Goal: Task Accomplishment & Management: Manage account settings

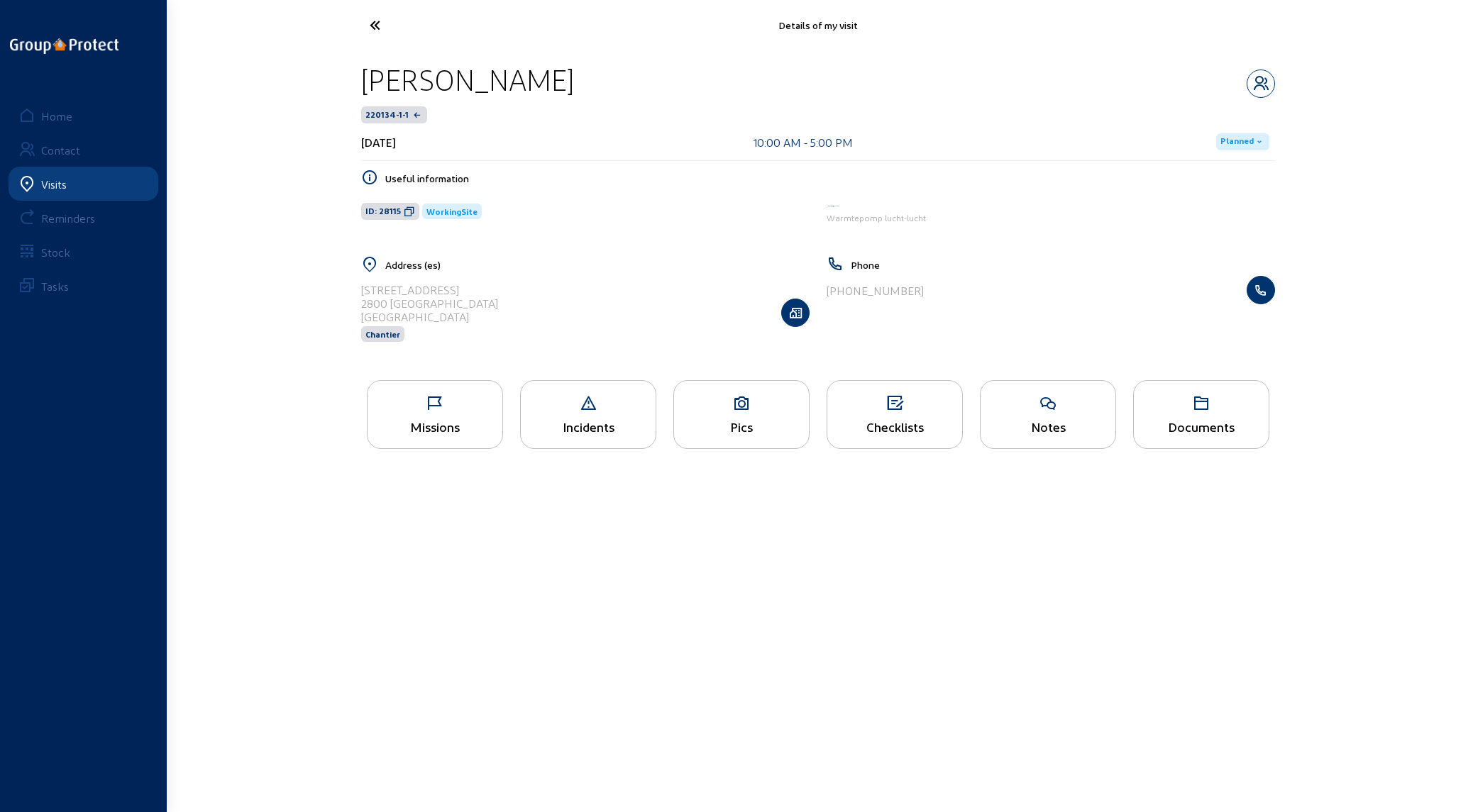
click at [366, 22] on icon at bounding box center [428, 25] width 131 height 25
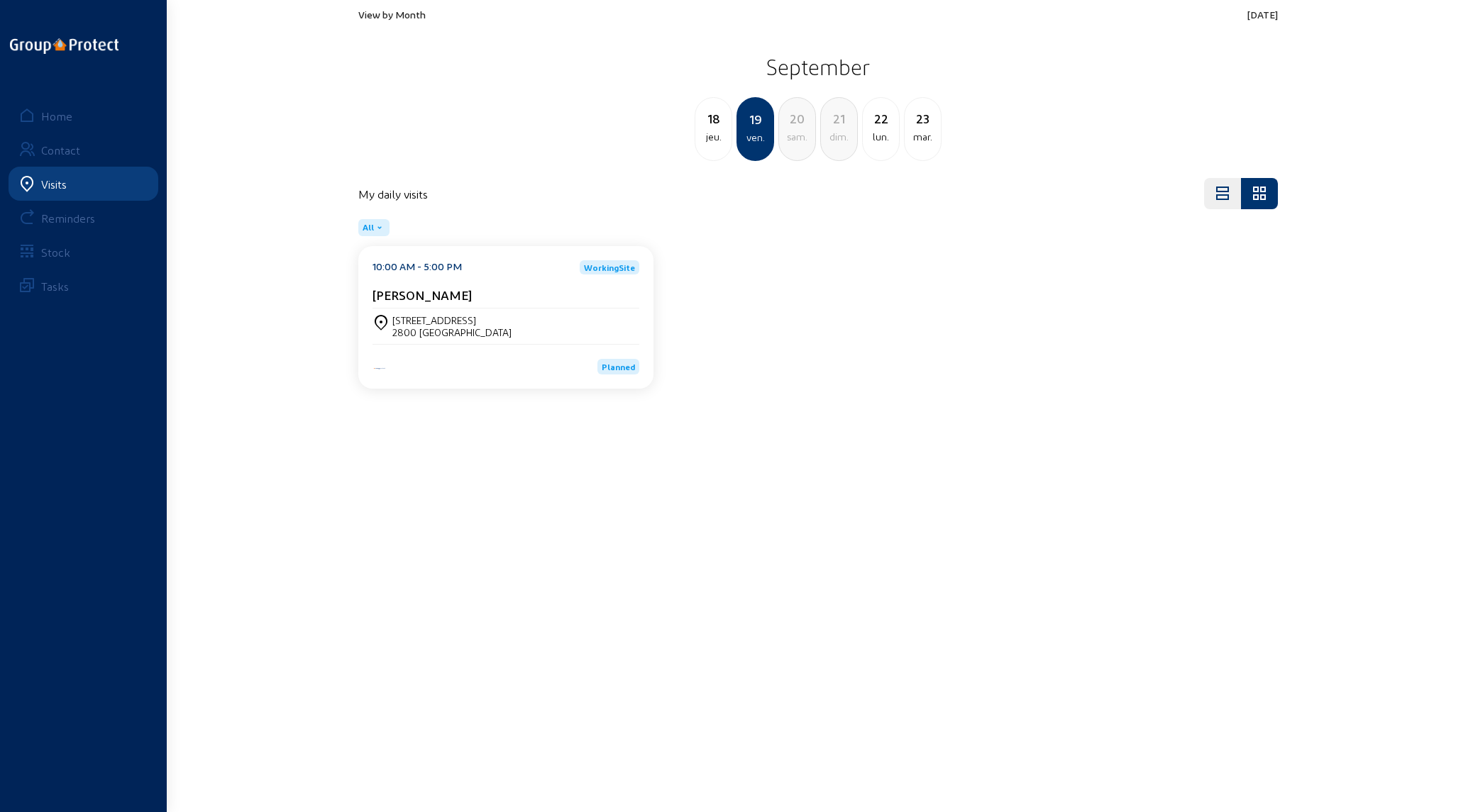
click at [366, 128] on div "jeu." at bounding box center [713, 137] width 36 height 17
click at [366, 12] on span "View by Month" at bounding box center [392, 14] width 67 height 12
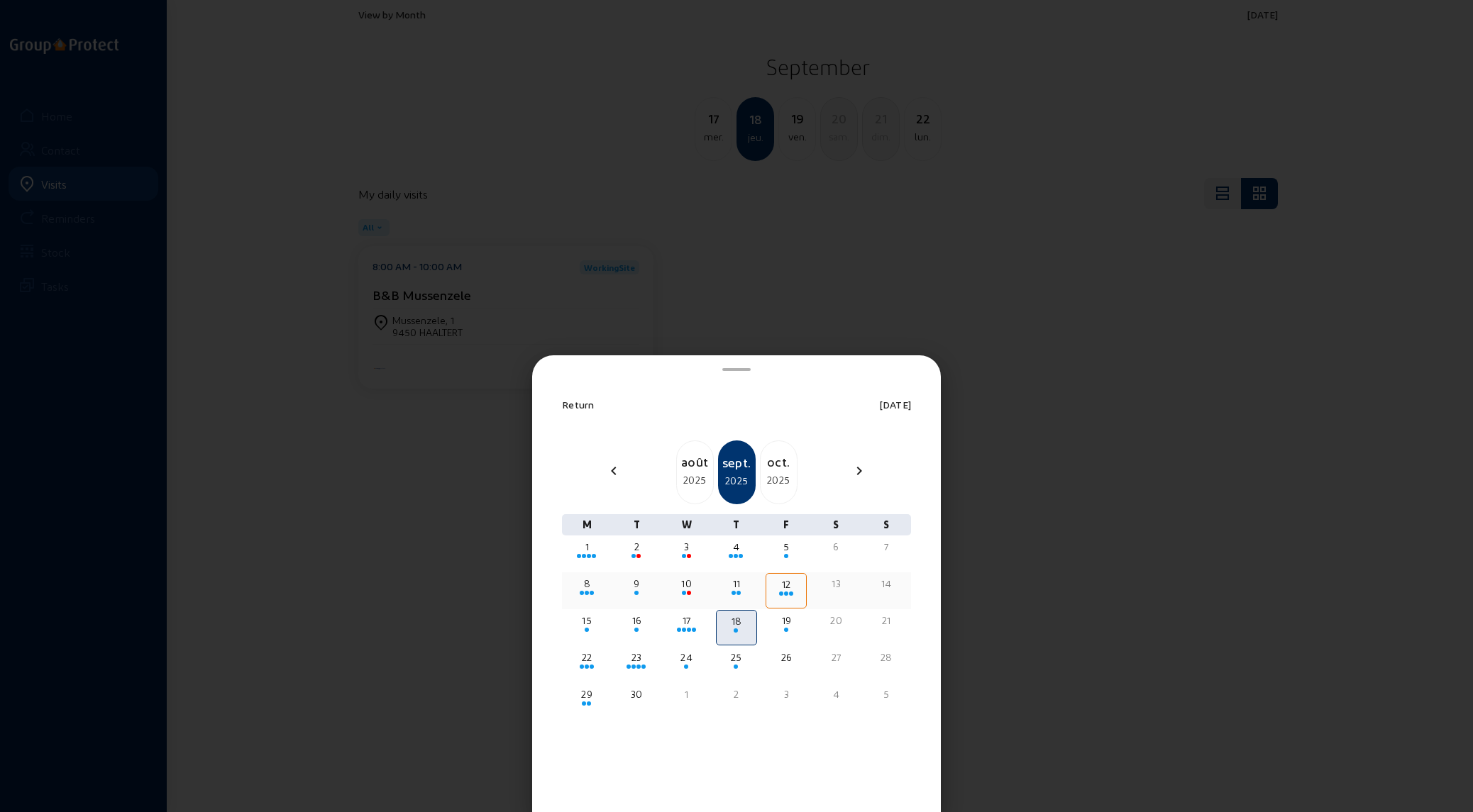
click at [366, 230] on div "11" at bounding box center [736, 584] width 38 height 14
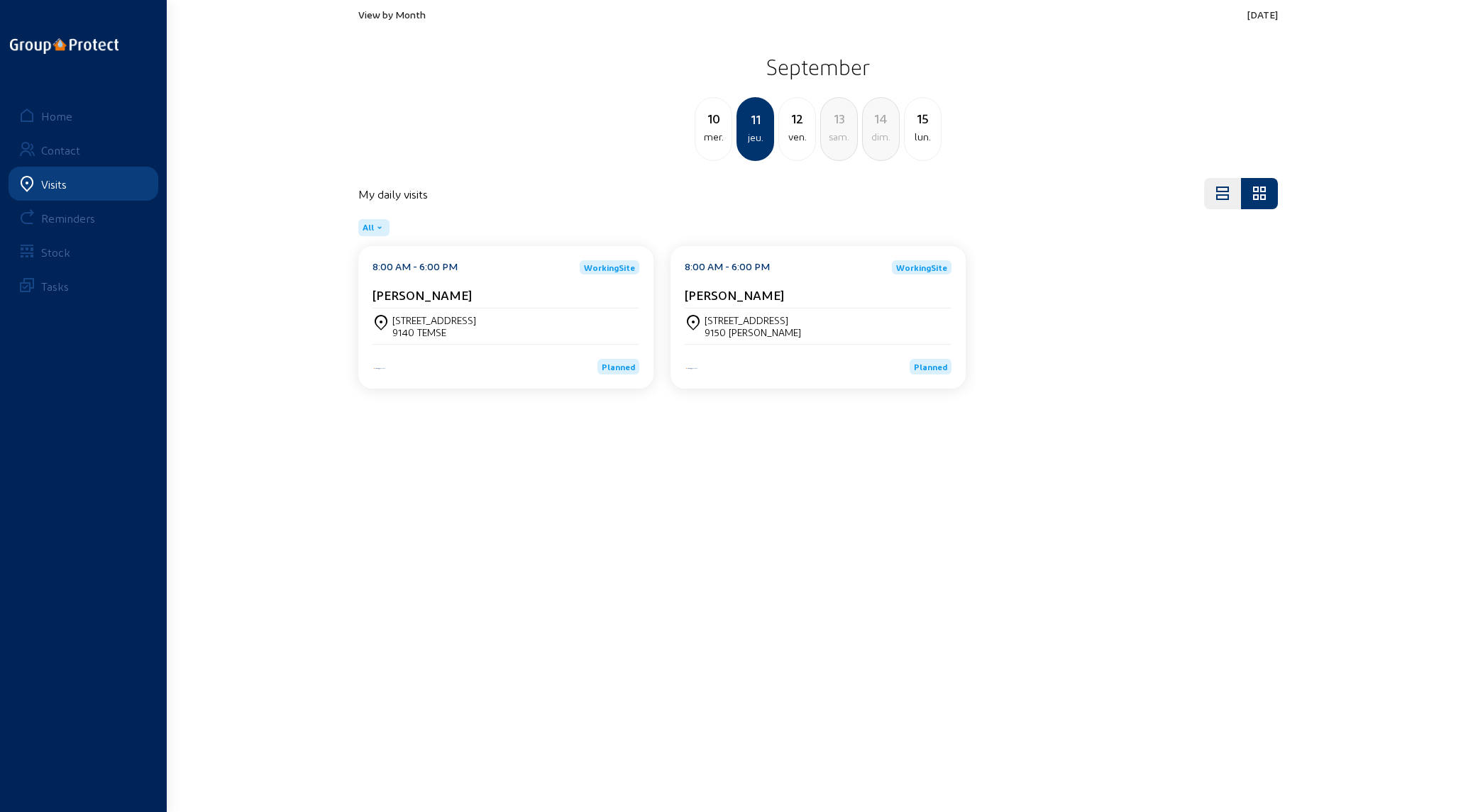
click at [366, 230] on div "9150 [PERSON_NAME]" at bounding box center [753, 332] width 96 height 12
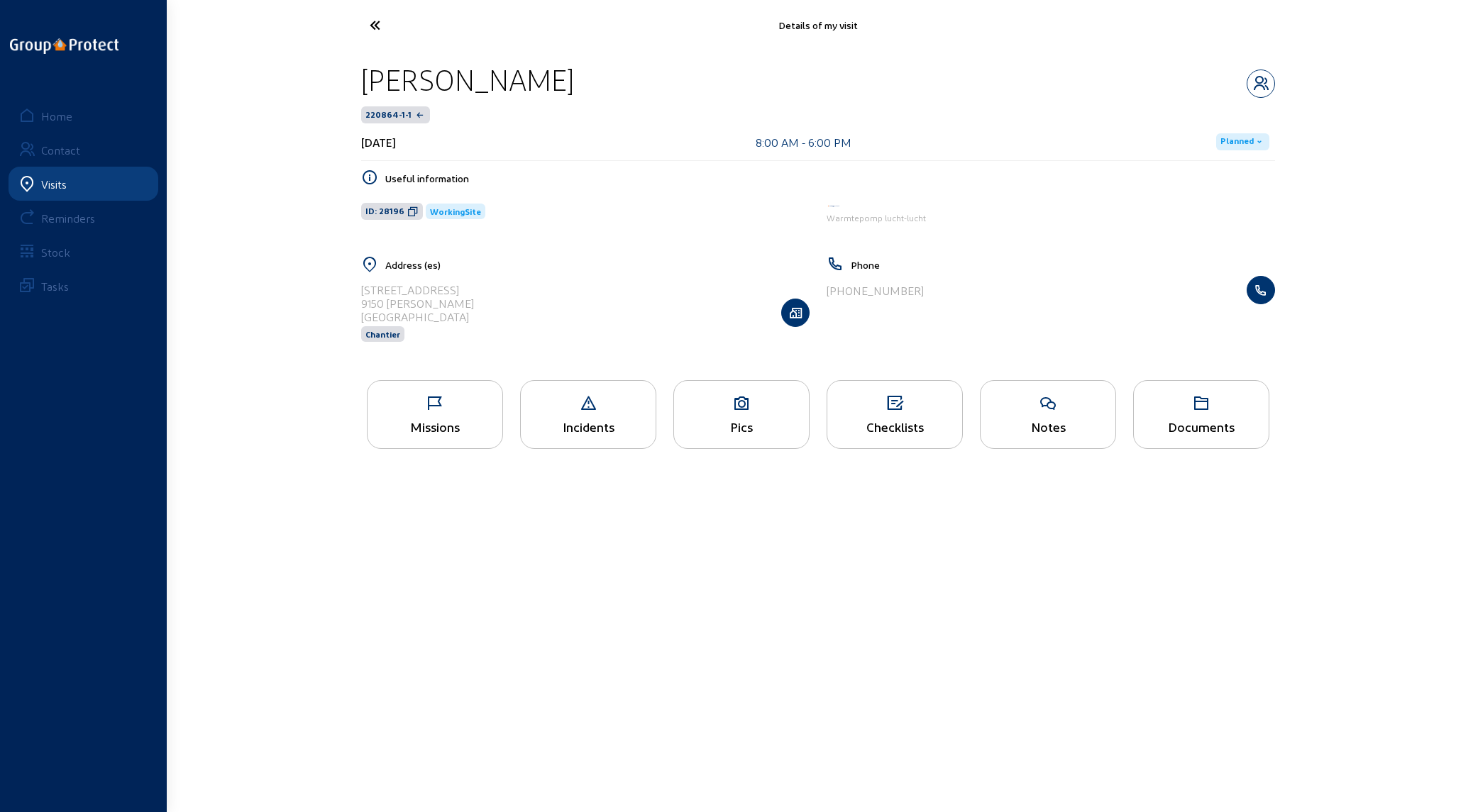
click at [366, 143] on span "Planned" at bounding box center [1237, 141] width 34 height 11
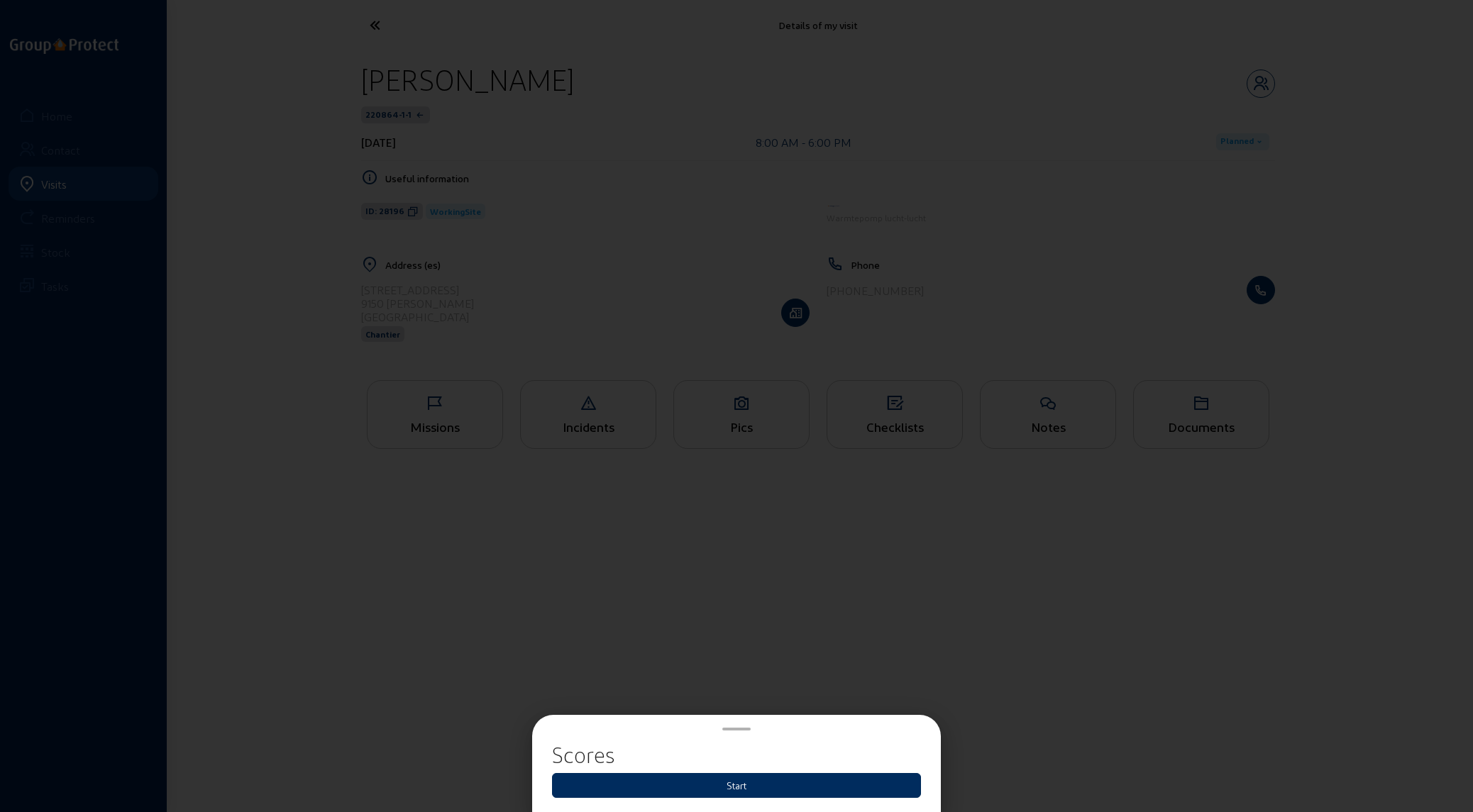
drag, startPoint x: 747, startPoint y: 788, endPoint x: 742, endPoint y: 777, distance: 12.1
click at [366, 230] on button "Start" at bounding box center [736, 785] width 369 height 25
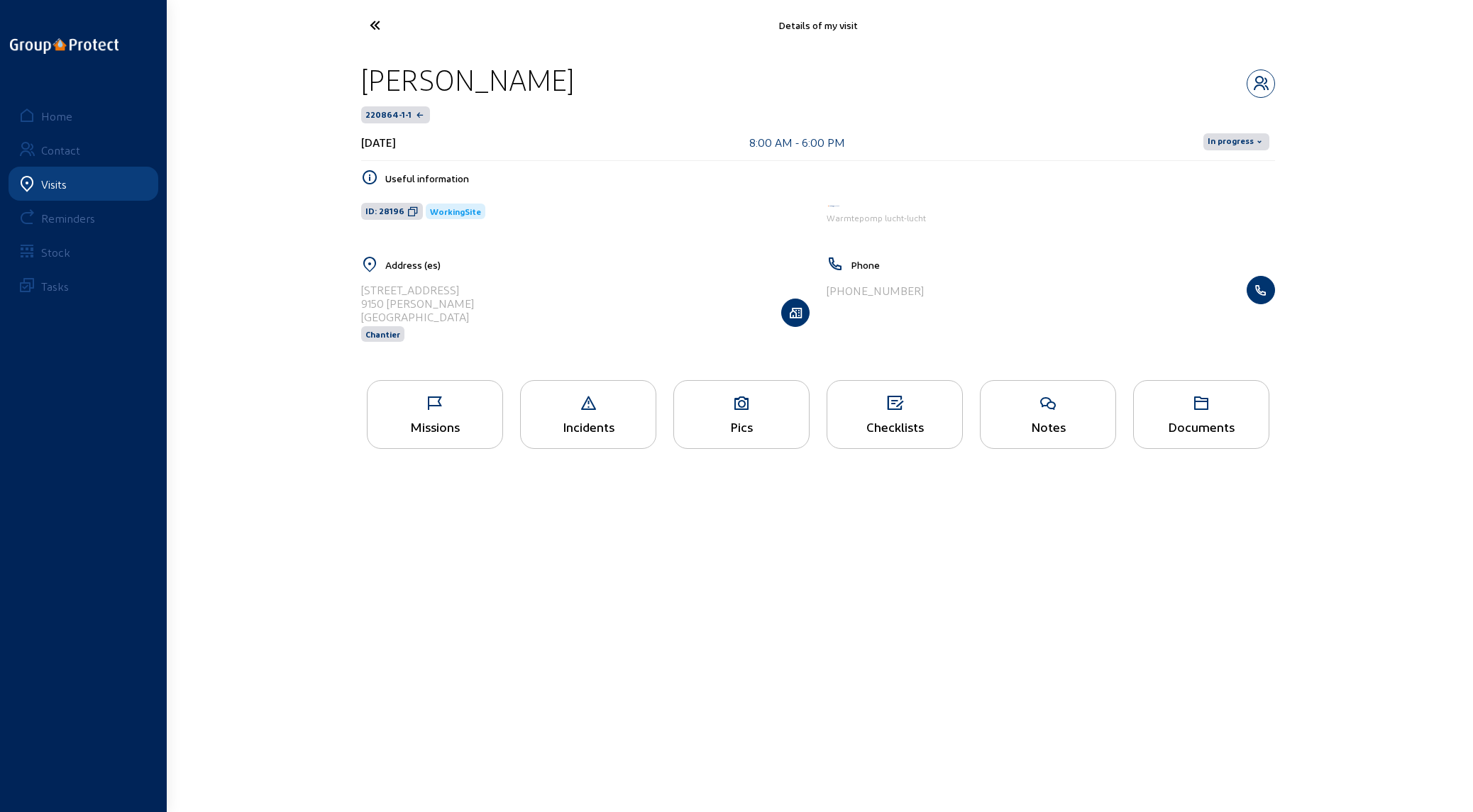
click at [366, 141] on span "In progress" at bounding box center [1231, 141] width 46 height 11
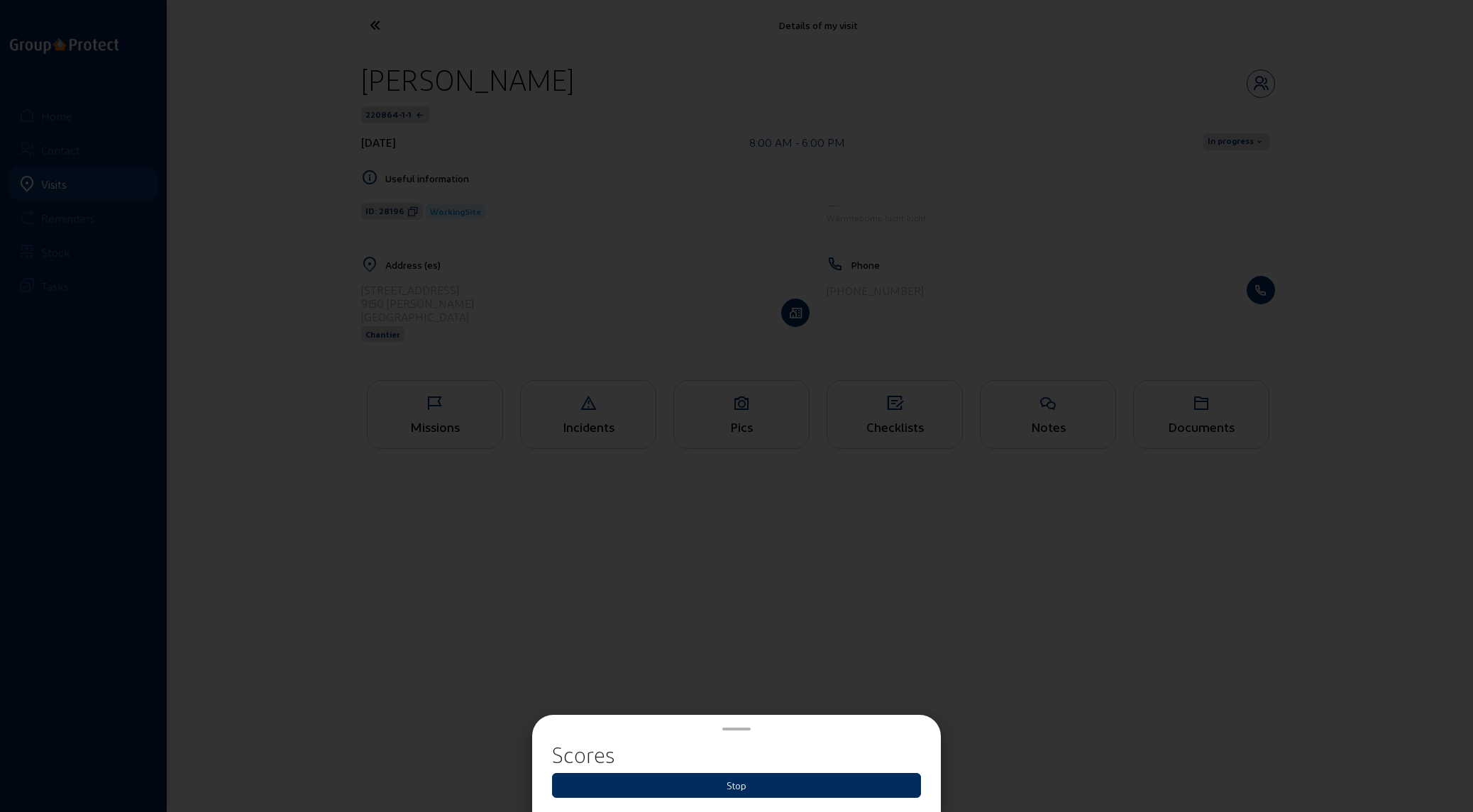
click at [366, 230] on button "Stop" at bounding box center [736, 785] width 369 height 25
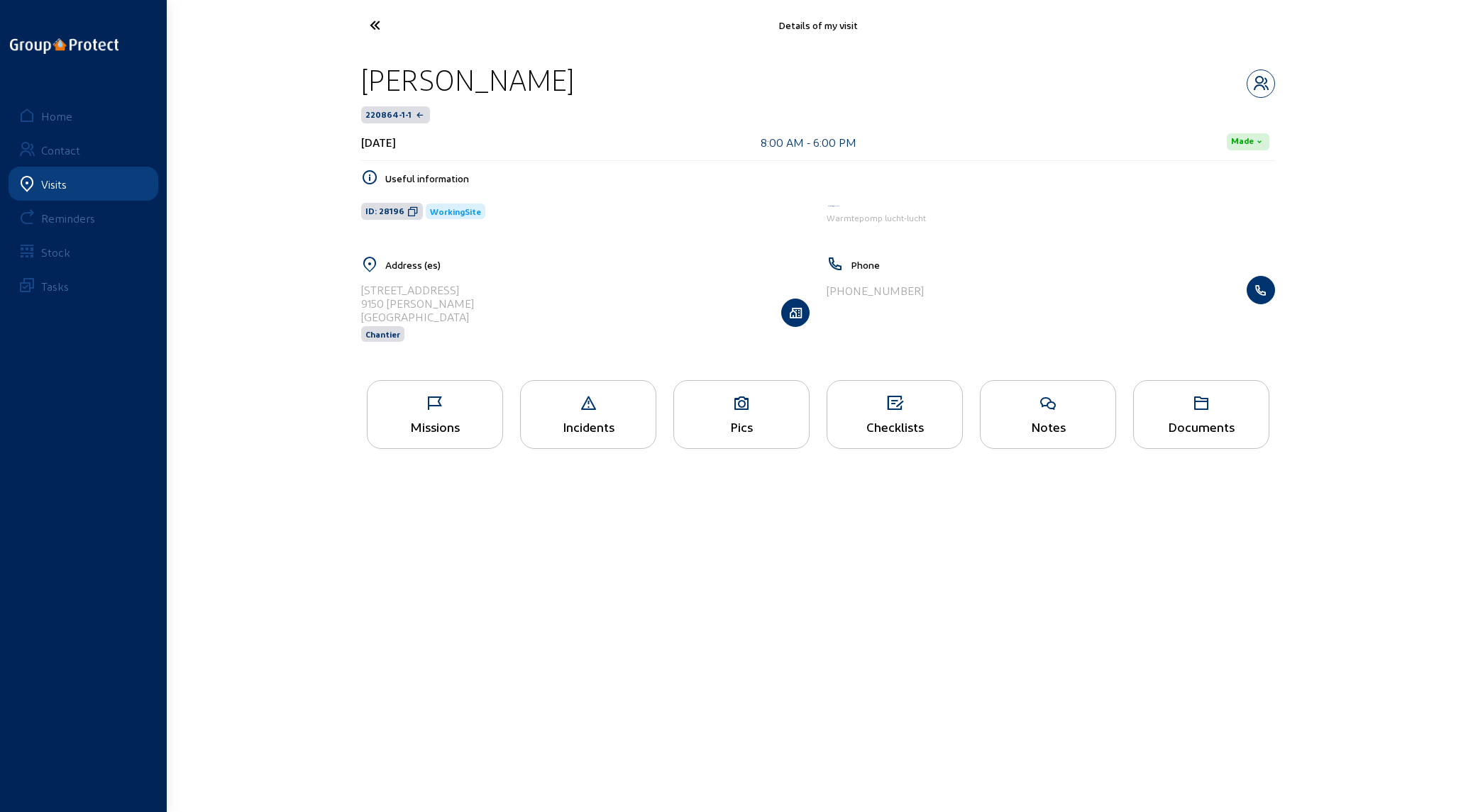
click at [366, 230] on icon at bounding box center [741, 403] width 135 height 17
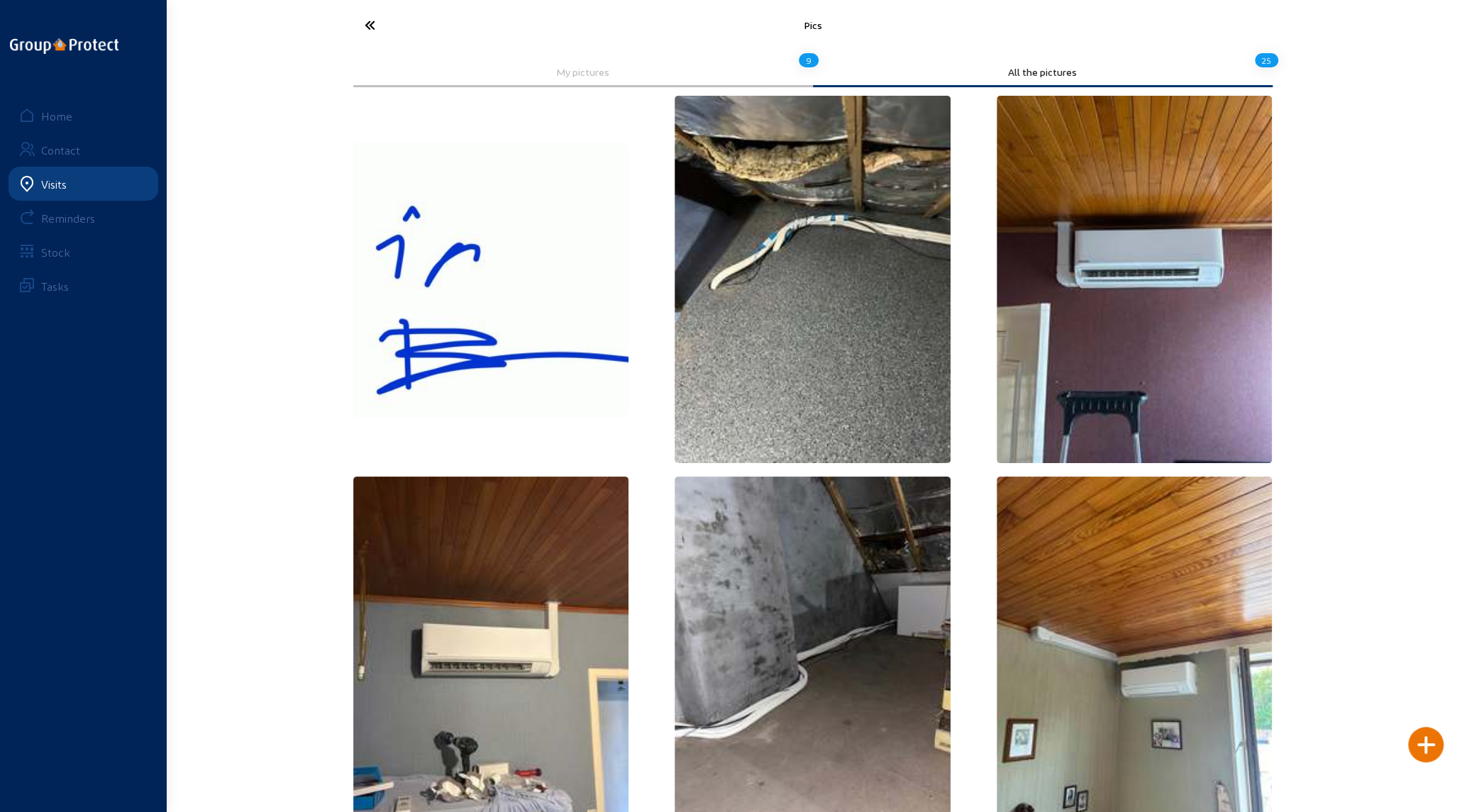
click at [57, 181] on div "Visits" at bounding box center [54, 184] width 25 height 13
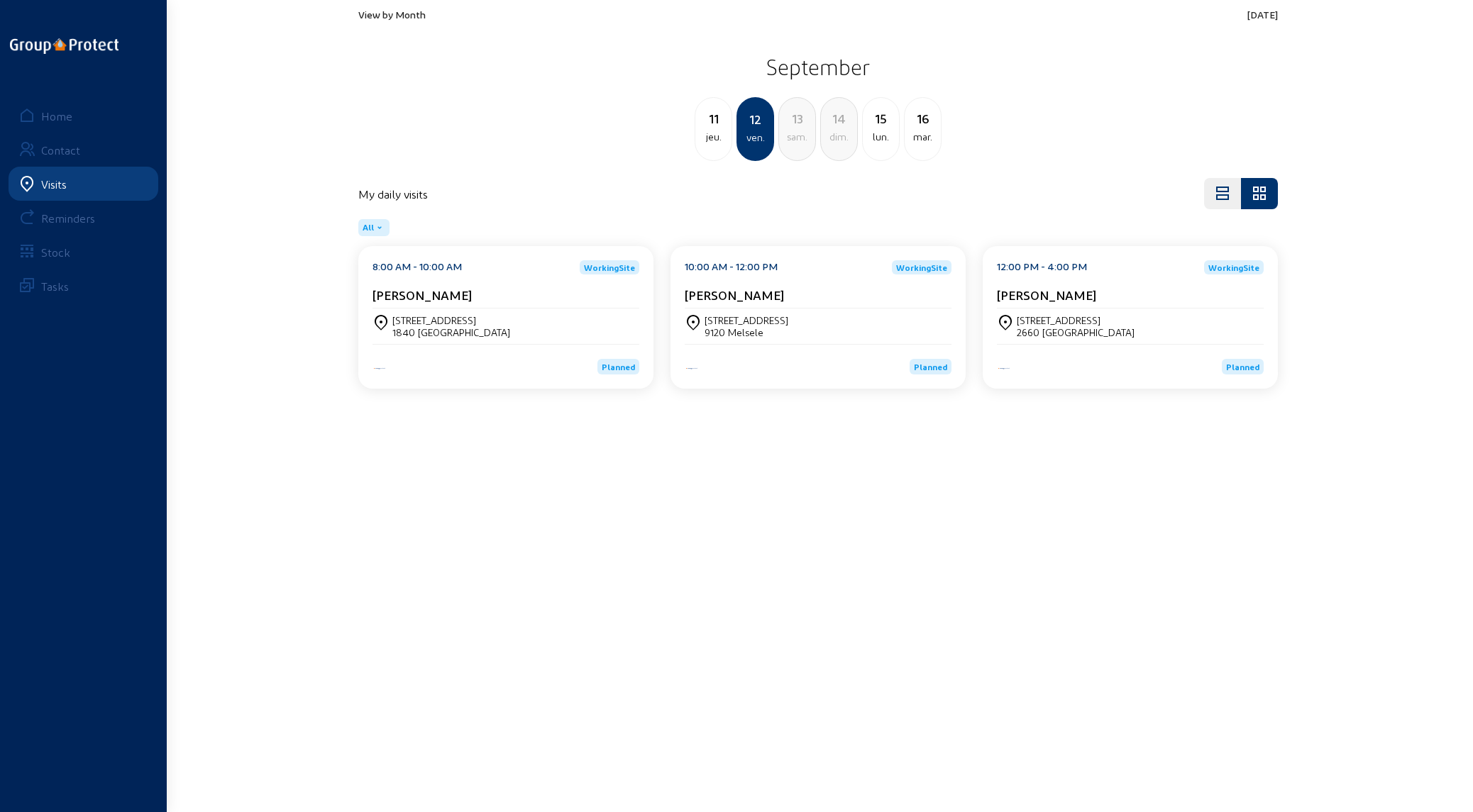
click at [366, 230] on div "[STREET_ADDRESS]" at bounding box center [505, 326] width 267 height 36
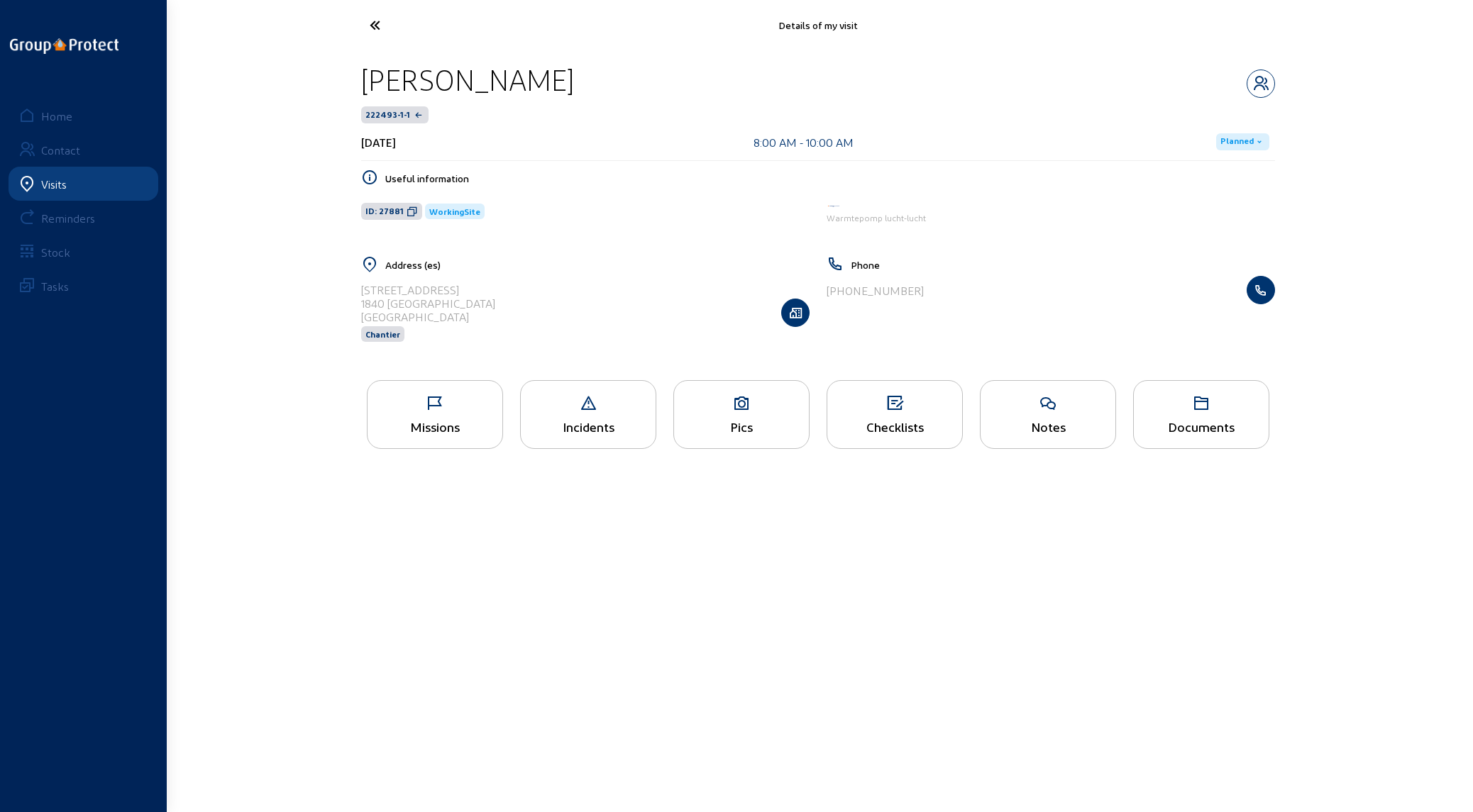
drag, startPoint x: 455, startPoint y: 305, endPoint x: 358, endPoint y: 294, distance: 97.6
click at [358, 230] on div "Address (es) [STREET_ADDRESS] Chantier" at bounding box center [585, 308] width 466 height 104
copy cam-list-title "[STREET_ADDRESS]"
click at [366, 230] on div "Missions" at bounding box center [435, 427] width 135 height 15
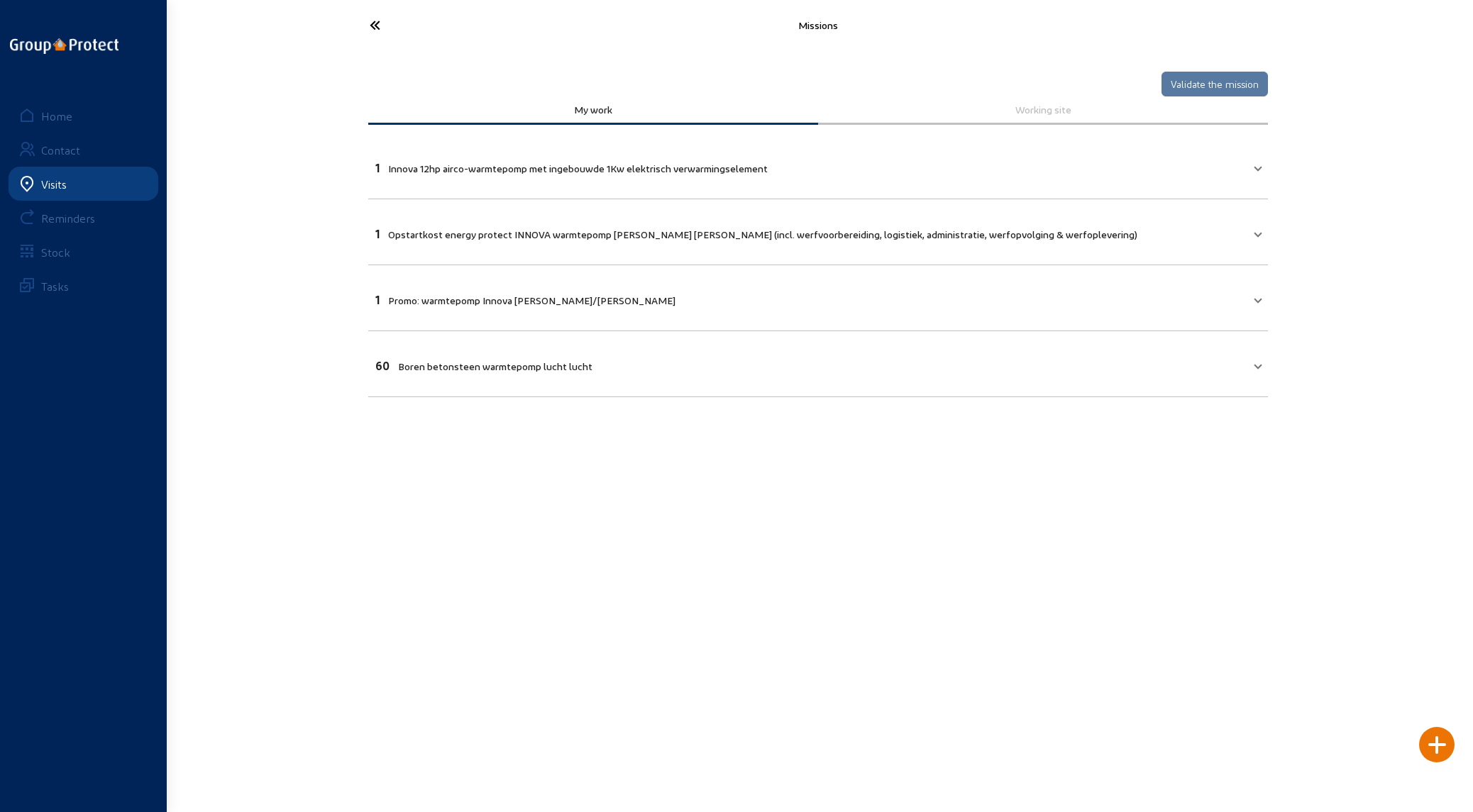
click at [366, 28] on icon at bounding box center [428, 25] width 131 height 25
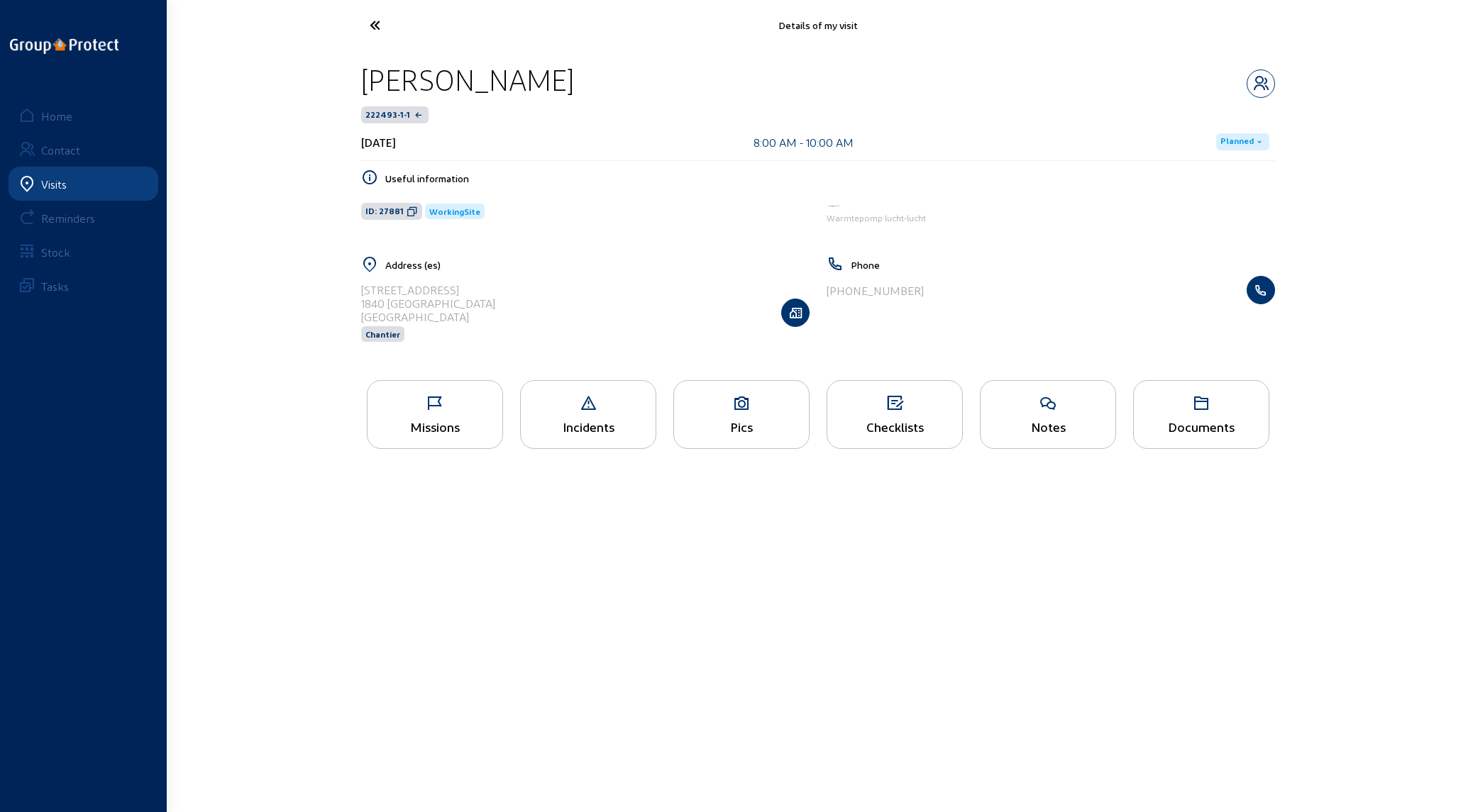
click at [366, 230] on div "Missions" at bounding box center [435, 414] width 136 height 69
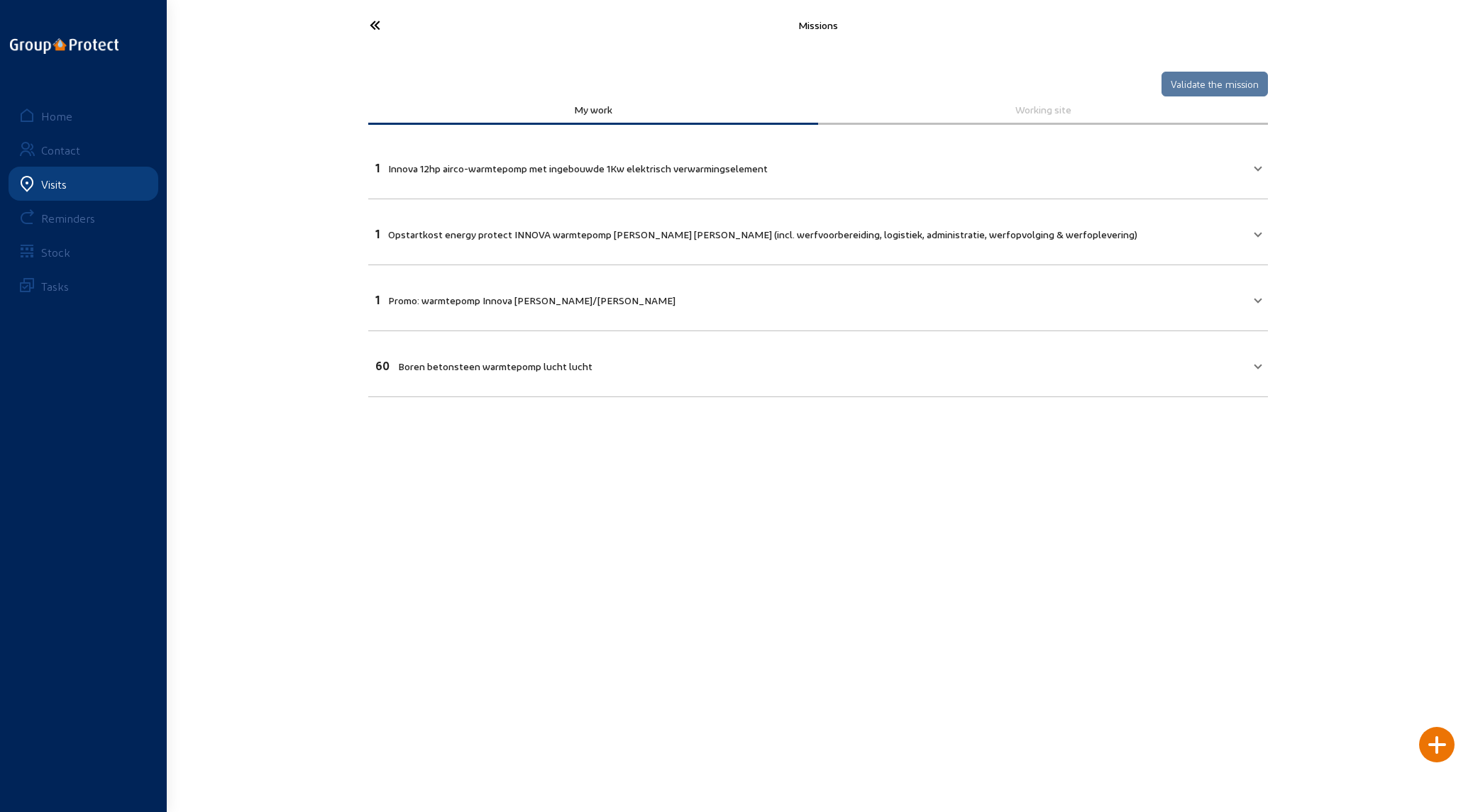
click at [366, 22] on icon at bounding box center [428, 25] width 131 height 25
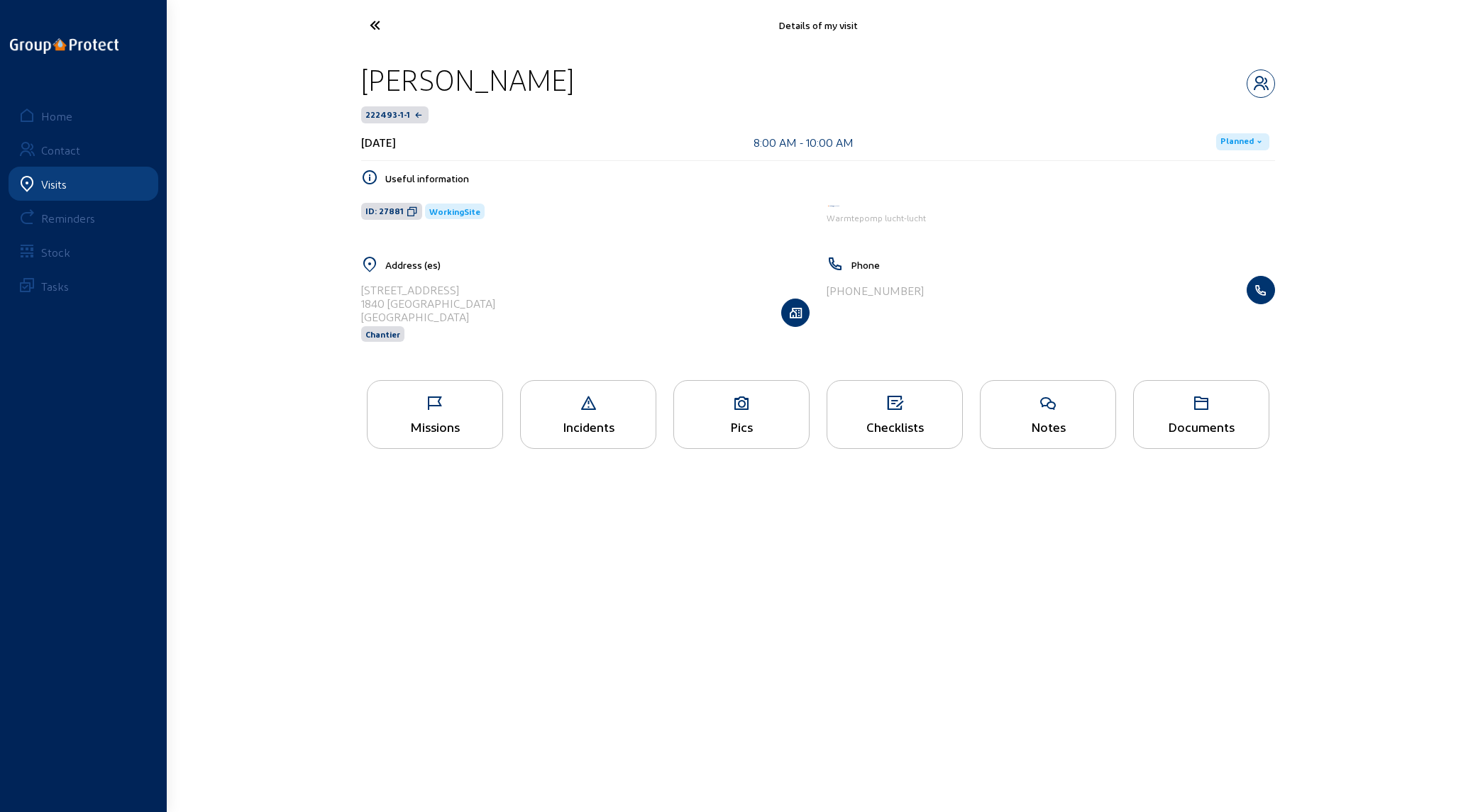
click at [366, 22] on icon at bounding box center [428, 25] width 131 height 25
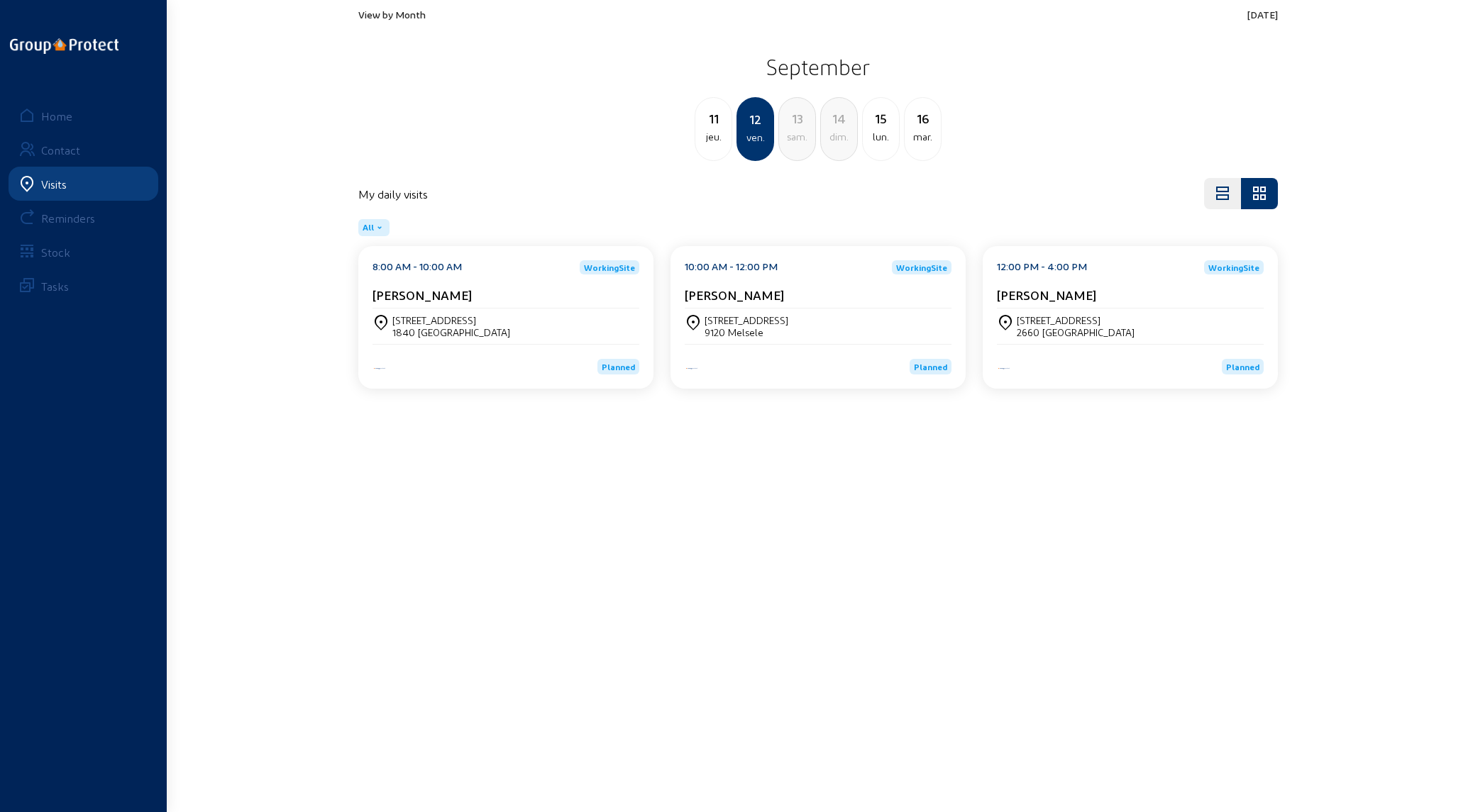
click at [366, 230] on main "View by Month [DATE] [DATE] jeu. 12 ven. 13 [PERSON_NAME]. 14 dim. 15 lun. [DAT…" at bounding box center [736, 384] width 1473 height 769
click at [366, 230] on div "[STREET_ADDRESS]" at bounding box center [747, 320] width 84 height 12
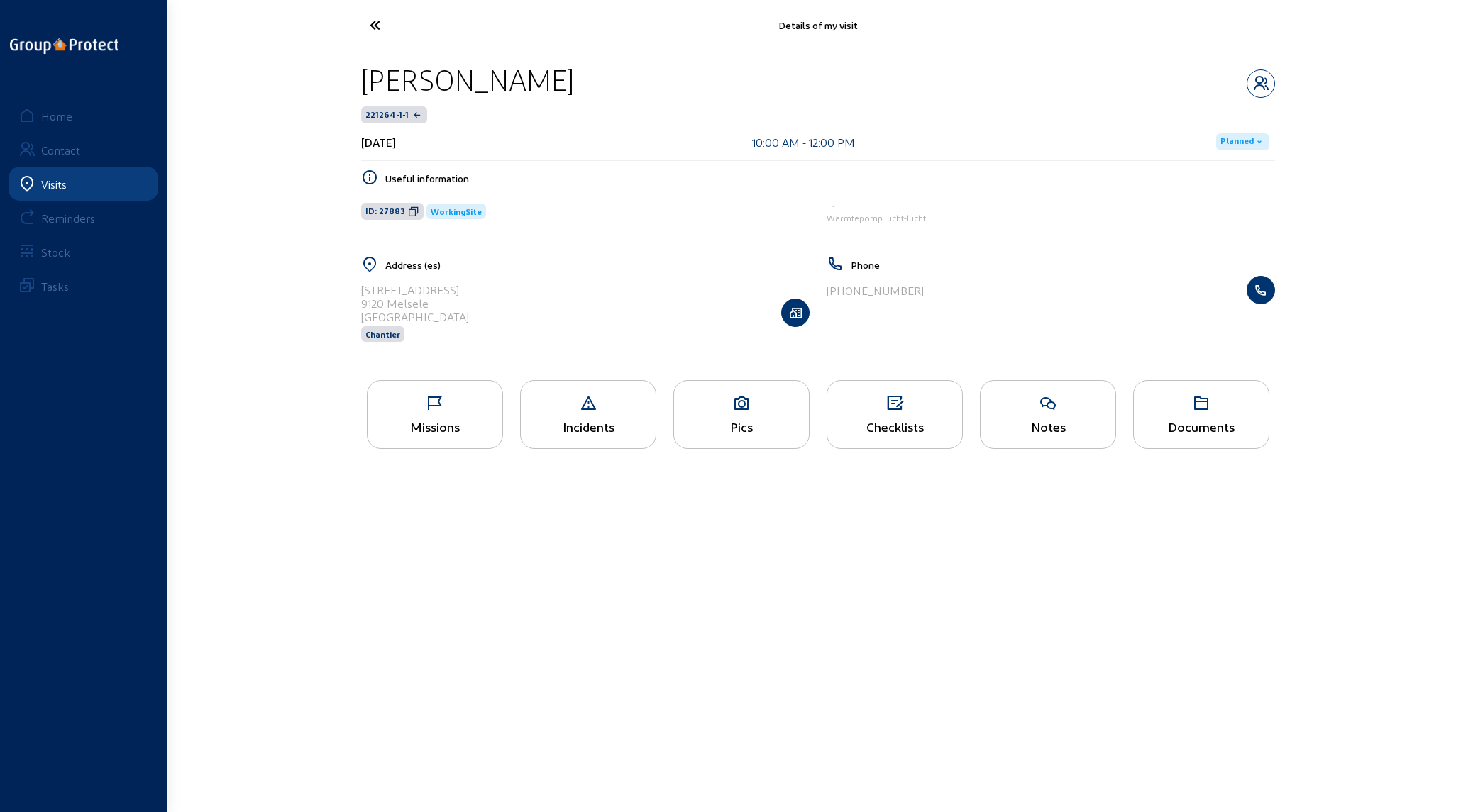
drag, startPoint x: 429, startPoint y: 305, endPoint x: 371, endPoint y: 292, distance: 59.4
click at [358, 230] on div "Address (es) [STREET_ADDRESS]" at bounding box center [585, 308] width 466 height 104
copy cam-list-title "[STREET_ADDRESS]"
click at [366, 230] on div "Missions" at bounding box center [435, 414] width 136 height 69
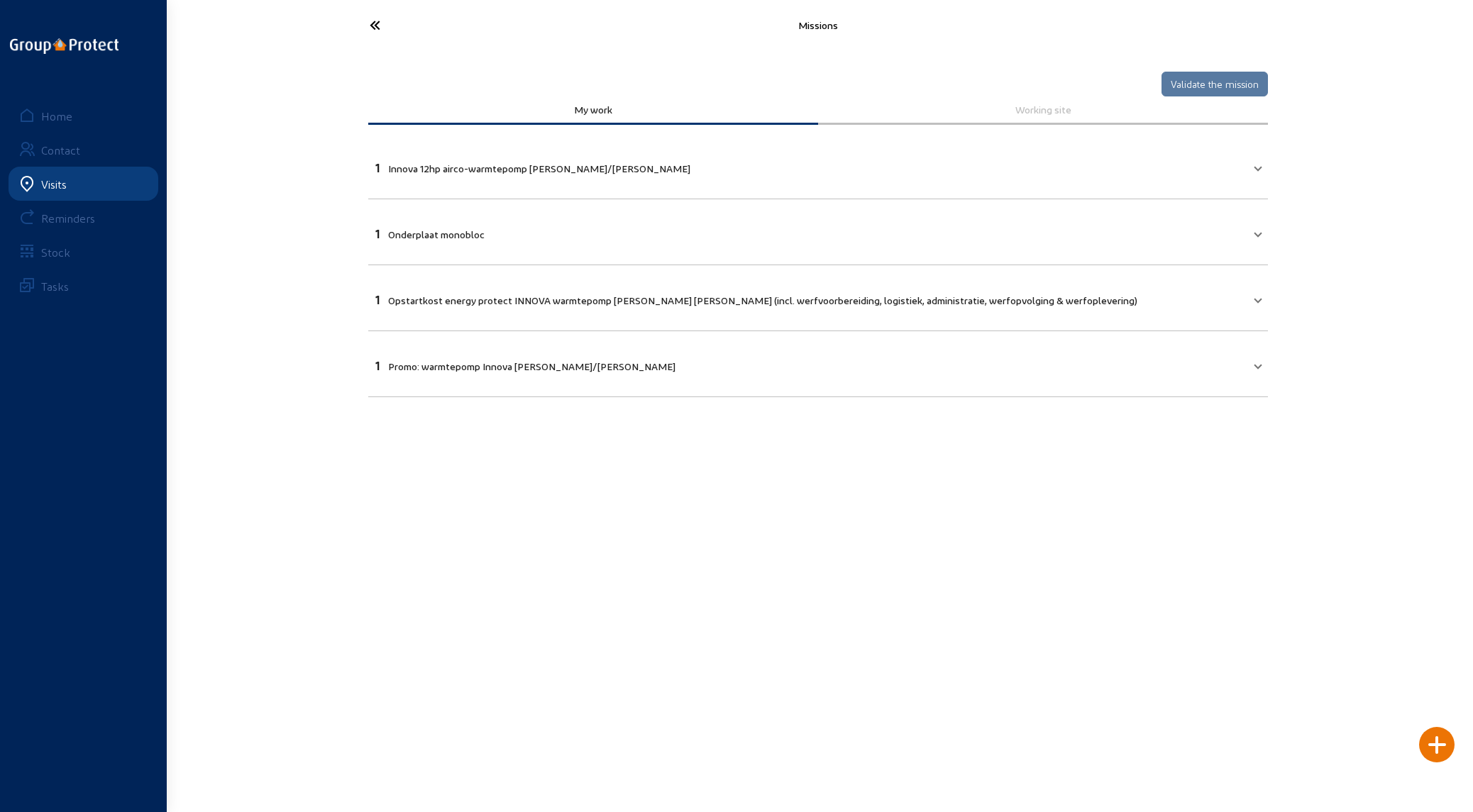
click at [366, 22] on icon at bounding box center [428, 25] width 131 height 25
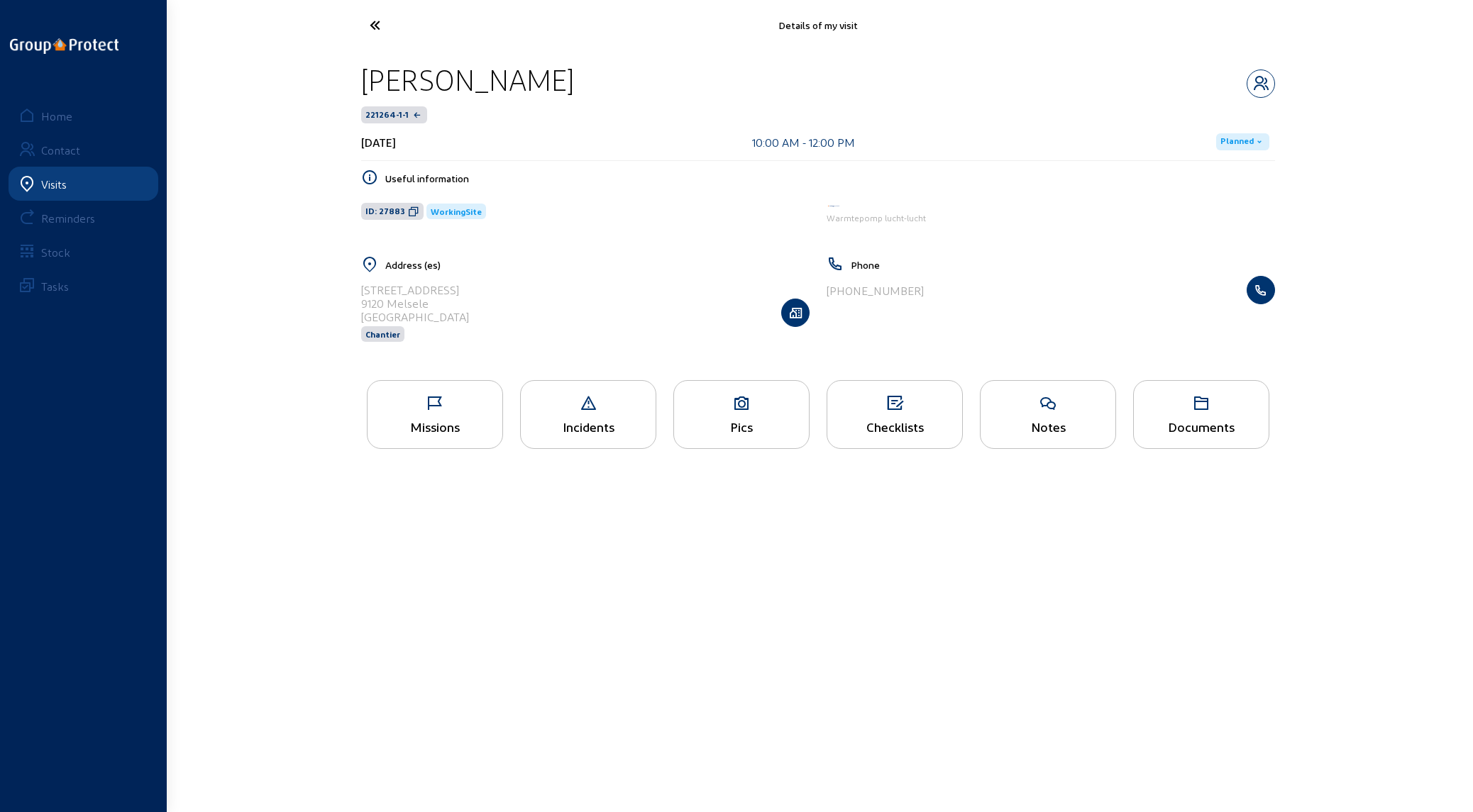
click at [366, 18] on icon at bounding box center [428, 25] width 131 height 25
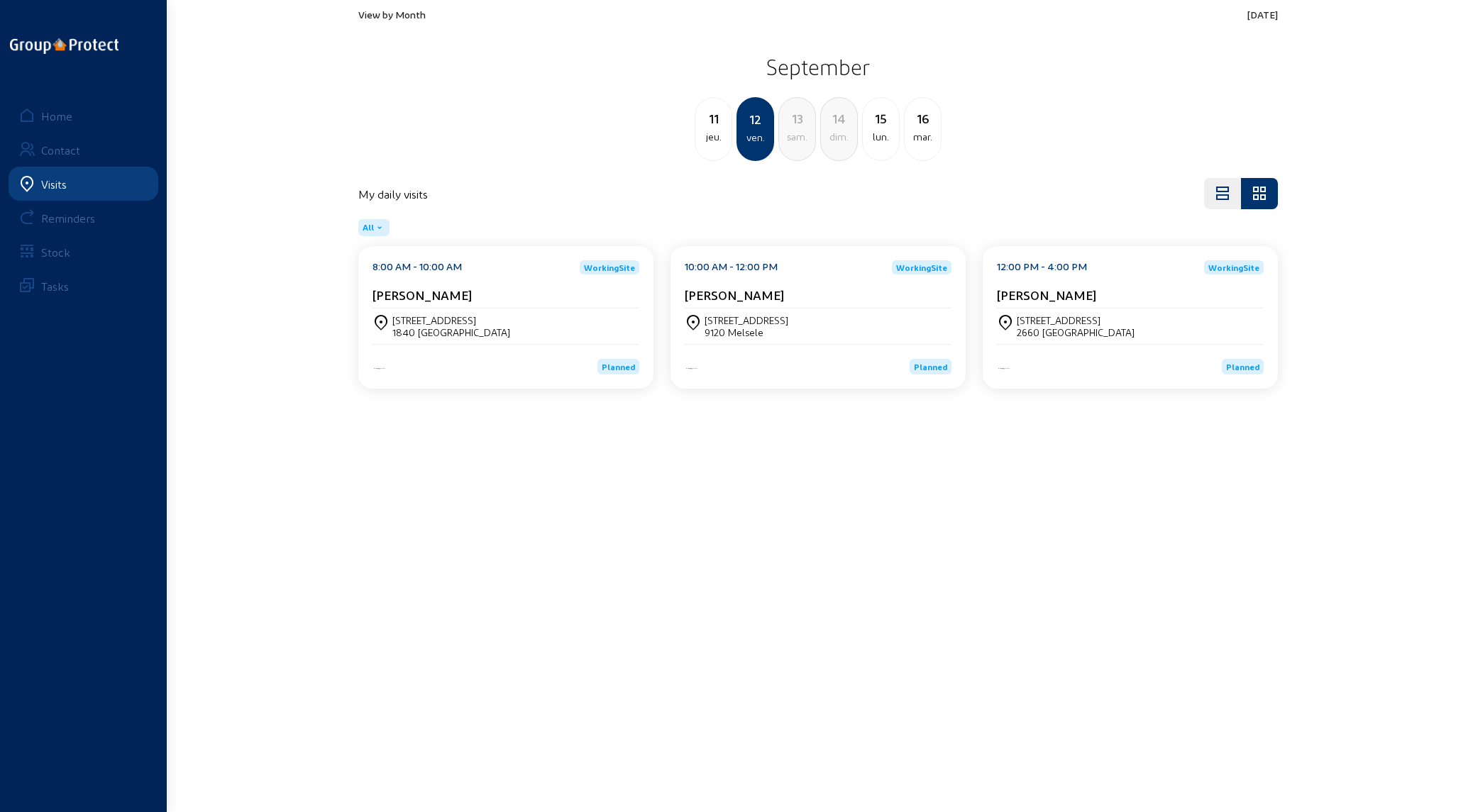
drag, startPoint x: 395, startPoint y: 558, endPoint x: 394, endPoint y: 509, distance: 49.0
click at [366, 230] on main "View by Month [DATE] [DATE] jeu. 12 ven. 13 [PERSON_NAME]. 14 dim. 15 lun. [DAT…" at bounding box center [736, 384] width 1473 height 769
drag, startPoint x: 1261, startPoint y: 609, endPoint x: 1263, endPoint y: 594, distance: 15.1
click at [366, 230] on main "View by Month [DATE] [DATE] jeu. 12 ven. 13 [PERSON_NAME]. 14 dim. 15 lun. [DAT…" at bounding box center [736, 384] width 1473 height 769
click at [366, 230] on div "[STREET_ADDRESS]" at bounding box center [1130, 326] width 267 height 24
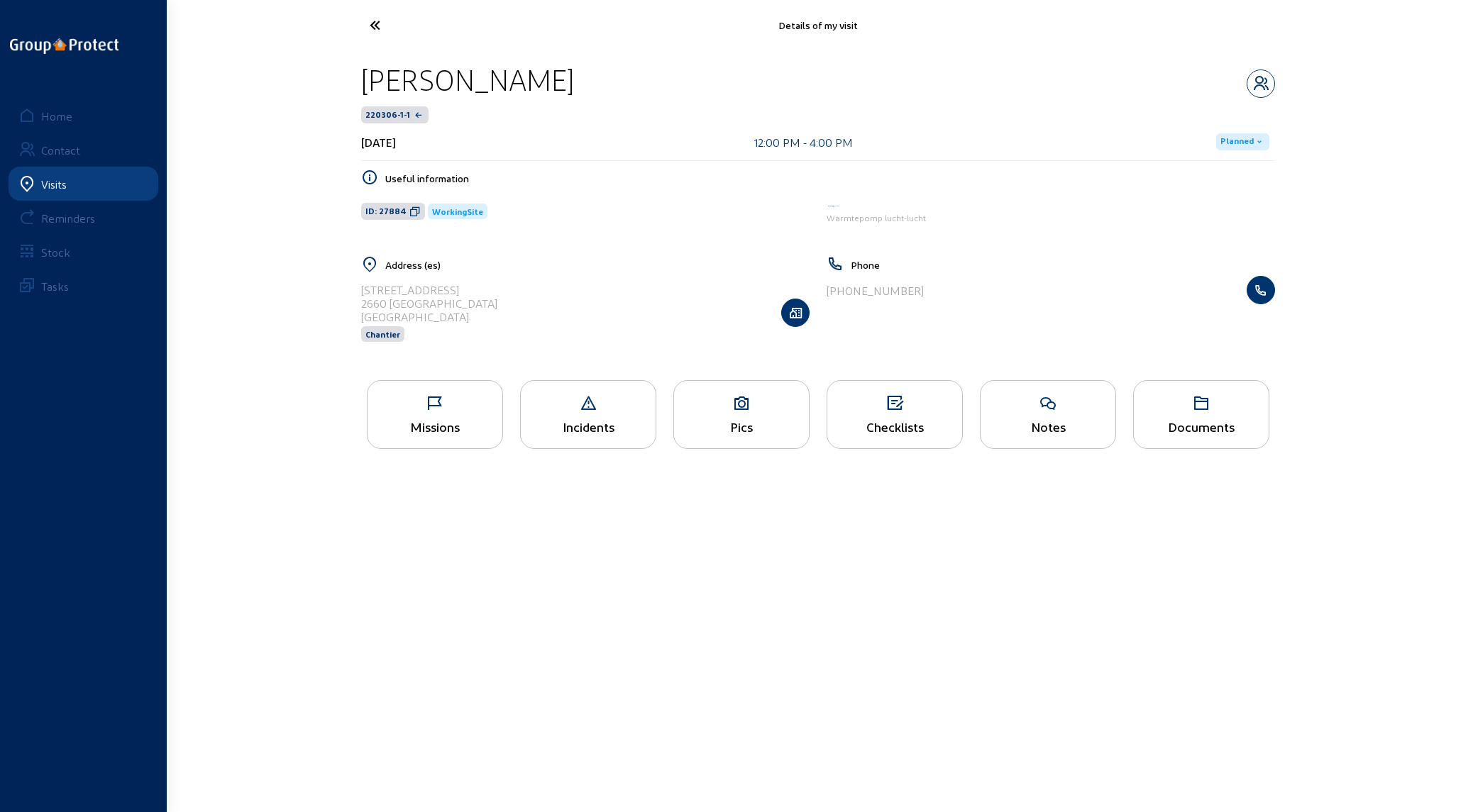
click at [366, 230] on icon at bounding box center [435, 403] width 135 height 17
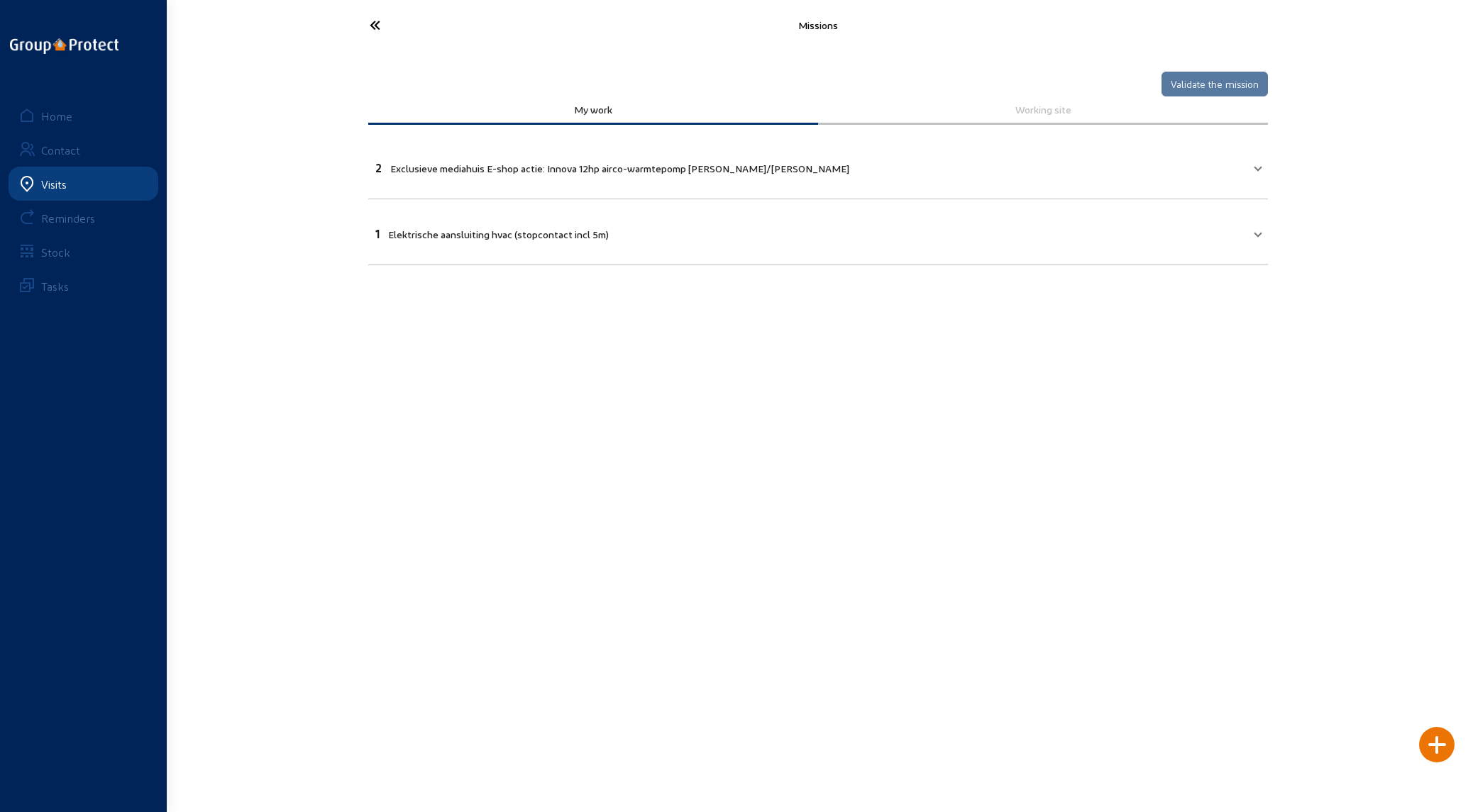
click at [366, 230] on main "Missions Validate the mission My work Working site 2 Exclusieve mediahuis E-sho…" at bounding box center [736, 384] width 1473 height 769
click at [366, 22] on icon at bounding box center [428, 25] width 131 height 25
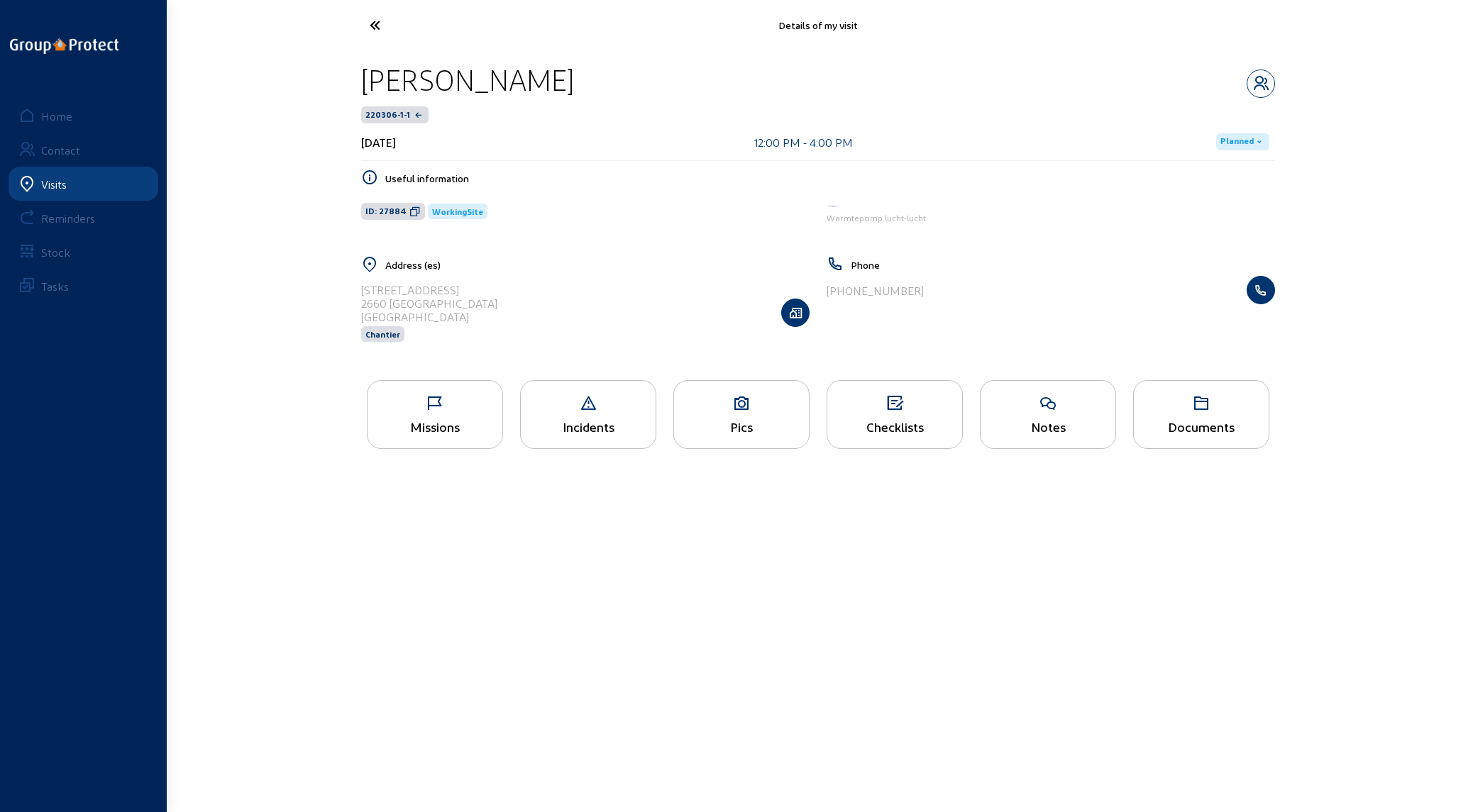
drag, startPoint x: 438, startPoint y: 306, endPoint x: 356, endPoint y: 293, distance: 83.0
click at [356, 230] on div "Address ([GEOGRAPHIC_DATA][STREET_ADDRESS] Chantier" at bounding box center [585, 308] width 466 height 104
copy cam-list-title "[STREET_ADDRESS]"
click at [301, 230] on main "Details of my visit [PERSON_NAME] 220306-1-1 [DATE] 12:00 PM - 4:00 PM Planned …" at bounding box center [736, 384] width 1473 height 769
click at [366, 21] on icon at bounding box center [428, 25] width 131 height 25
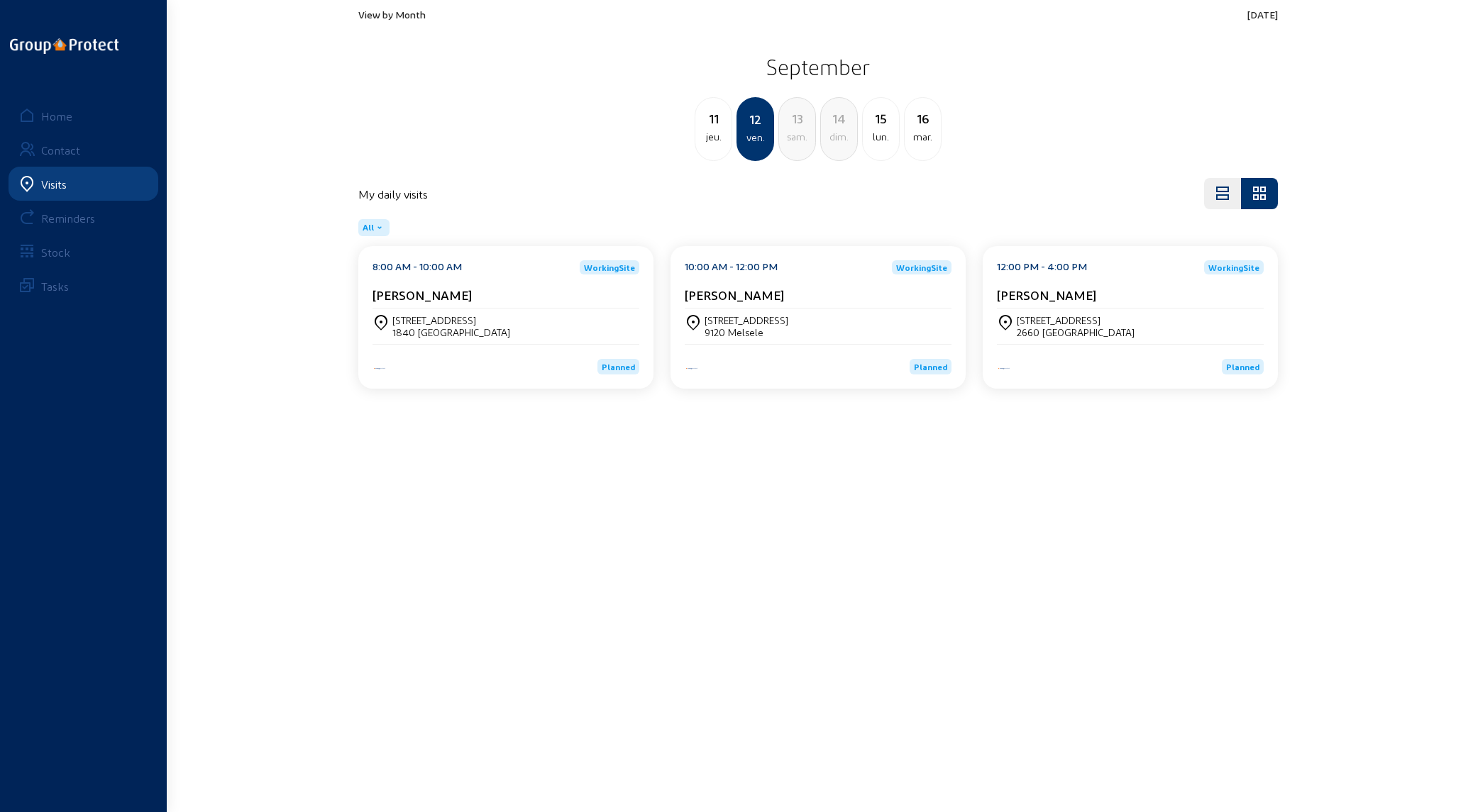
click at [356, 230] on main "View by Month [DATE] [DATE] jeu. 12 ven. 13 [PERSON_NAME]. 14 dim. 15 lun. [DAT…" at bounding box center [736, 384] width 1473 height 769
click at [366, 230] on div "[STREET_ADDRESS]" at bounding box center [1076, 320] width 118 height 12
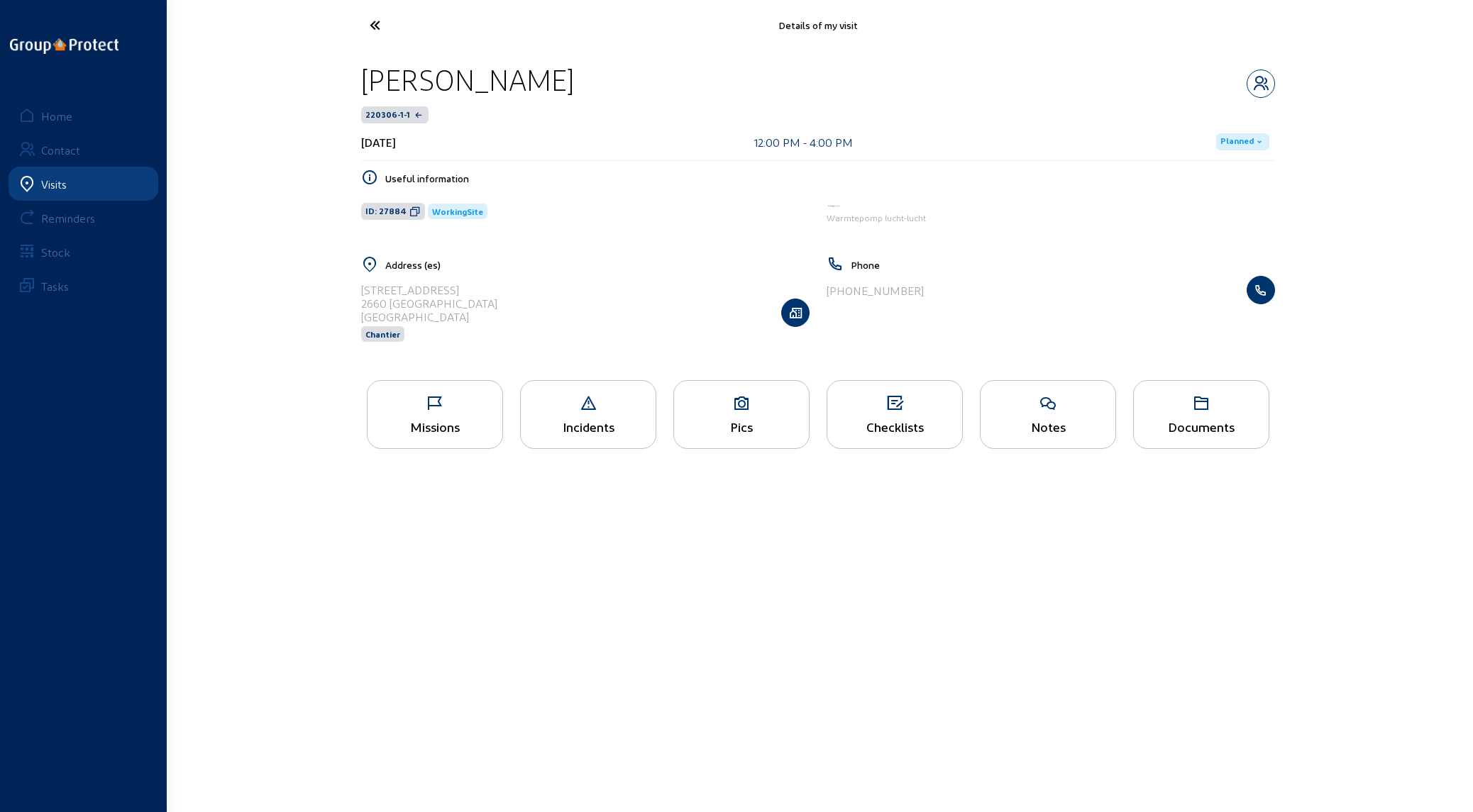
click at [366, 230] on div "Pics" at bounding box center [741, 414] width 136 height 69
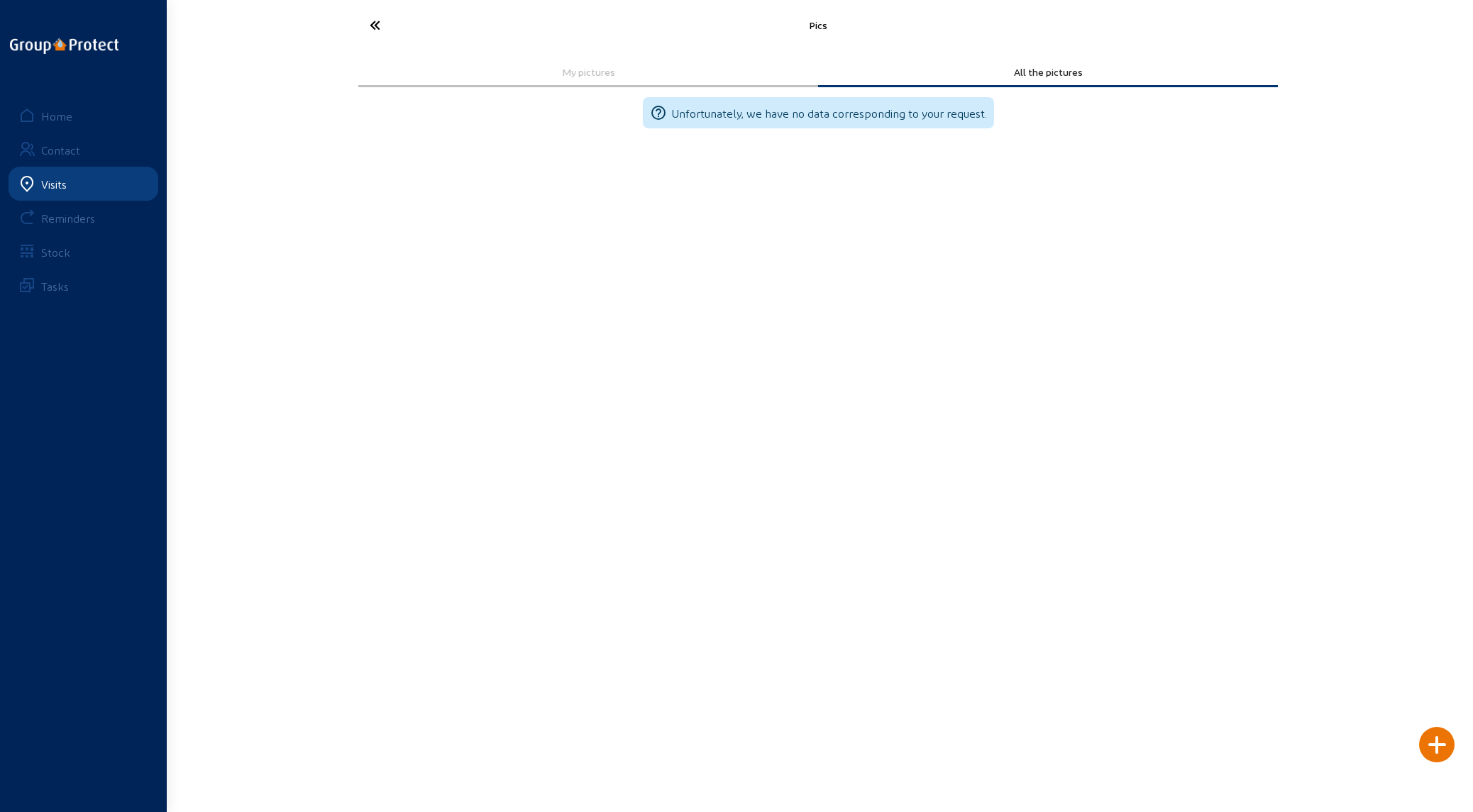
click at [366, 21] on icon at bounding box center [428, 25] width 131 height 25
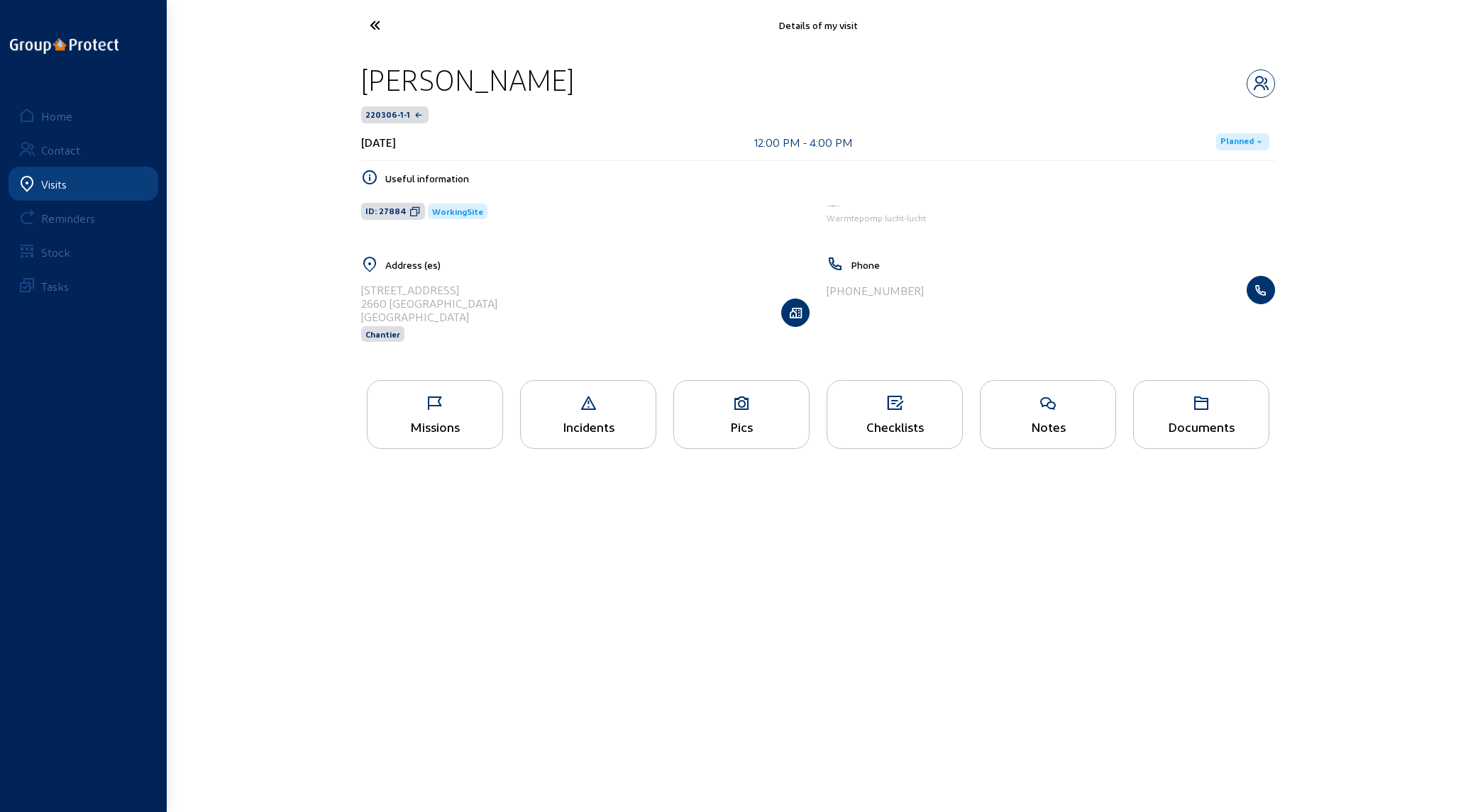
click at [366, 21] on icon at bounding box center [428, 25] width 131 height 25
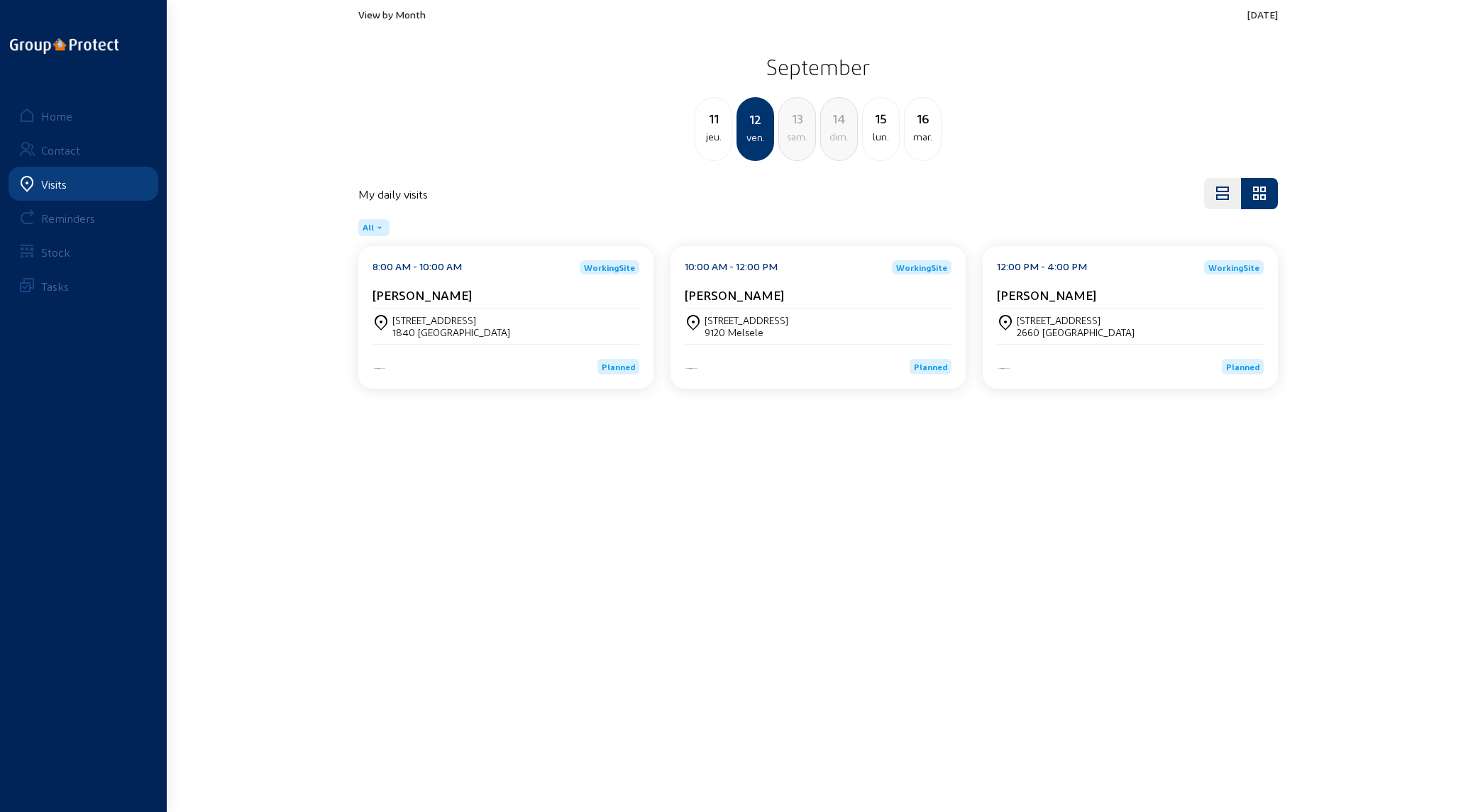
click at [366, 230] on div "[STREET_ADDRESS]" at bounding box center [747, 320] width 84 height 12
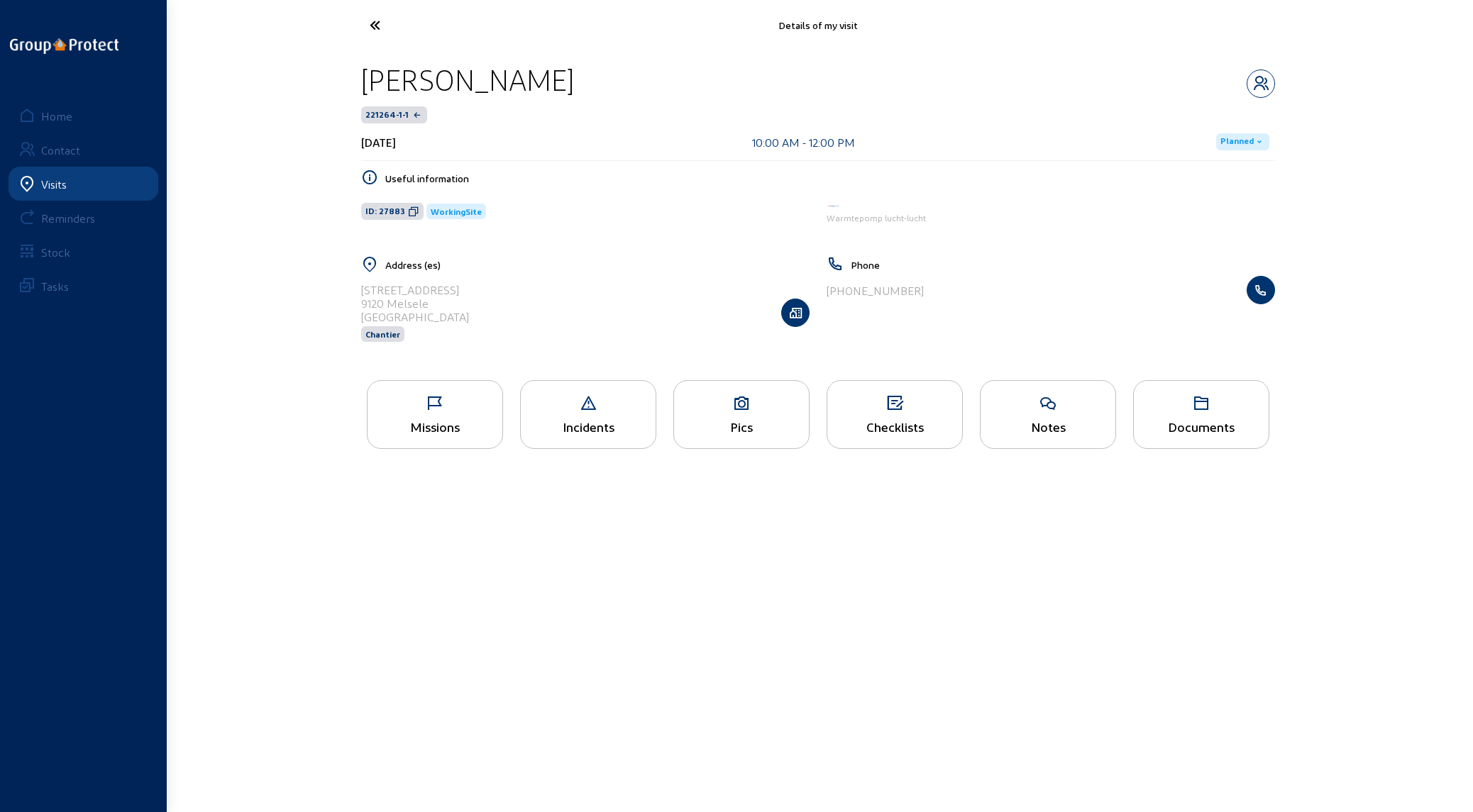
click at [366, 230] on div "Pics" at bounding box center [741, 427] width 135 height 15
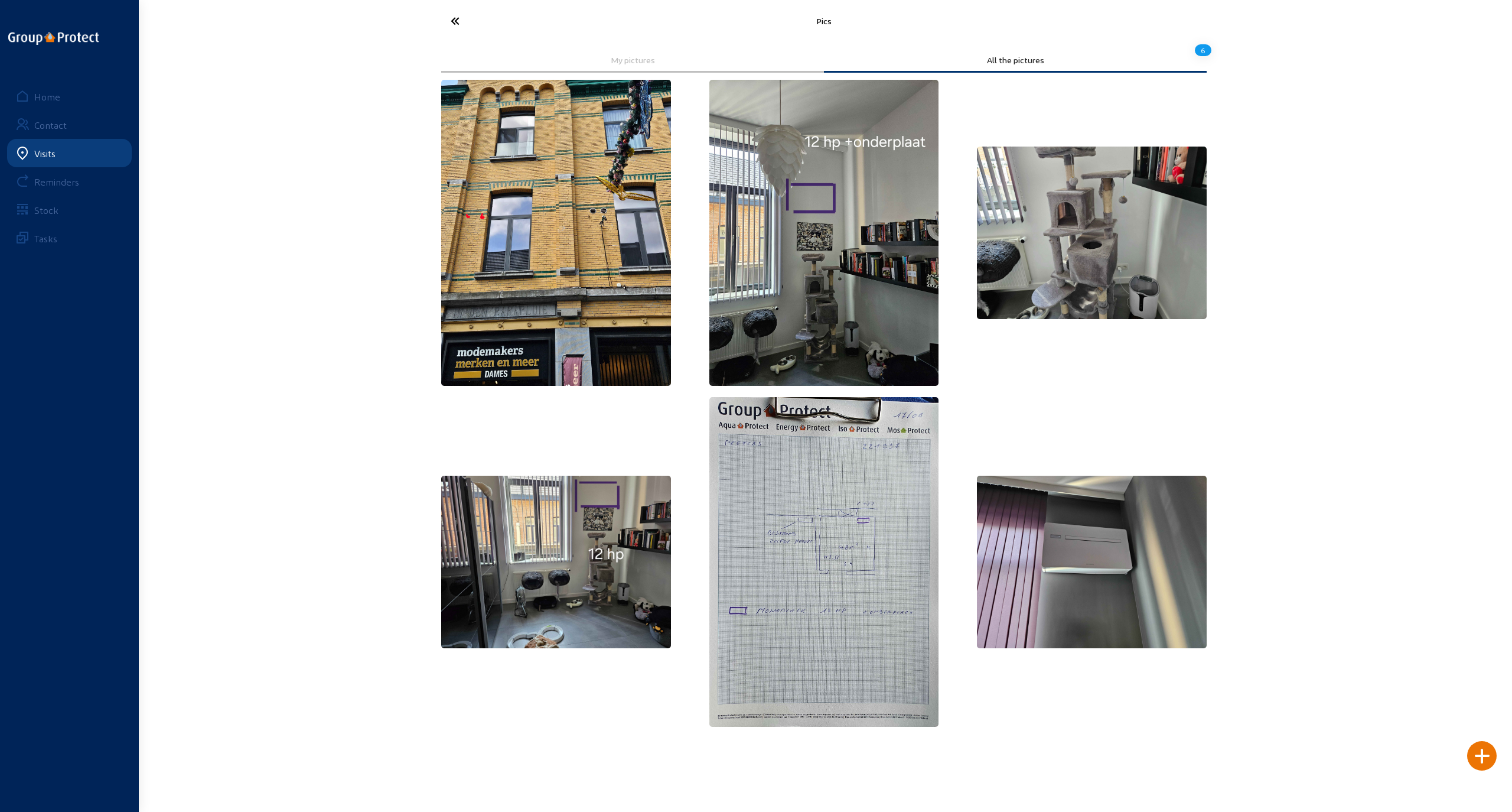
click at [305, 191] on div "Pics My pictures All the pictures 6 Home Contact Visits Reminders Stock Tasks" at bounding box center [756, 372] width 1512 height 744
click at [305, 22] on icon at bounding box center [499, 21] width 109 height 21
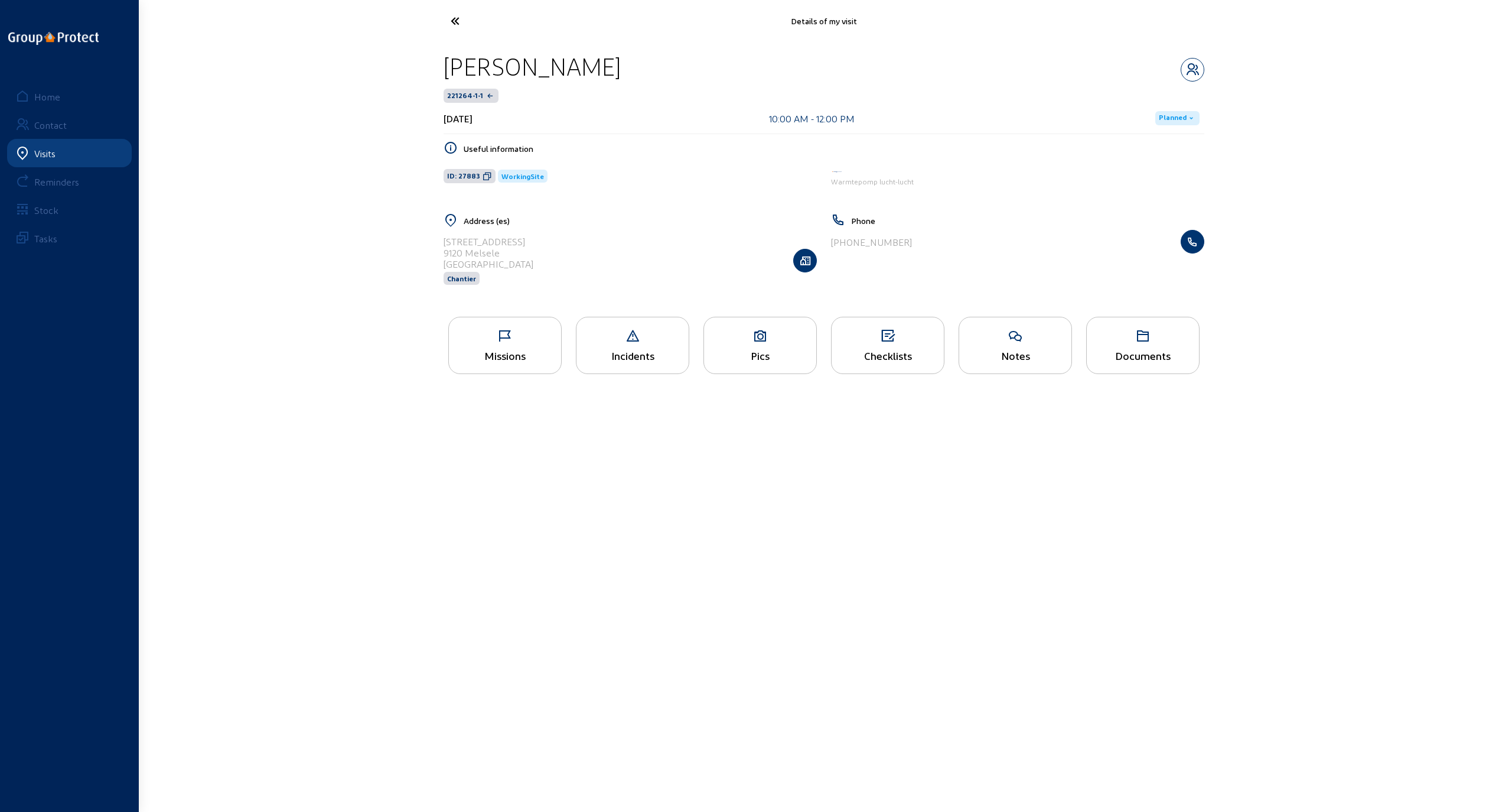
click at [305, 22] on icon at bounding box center [499, 21] width 109 height 21
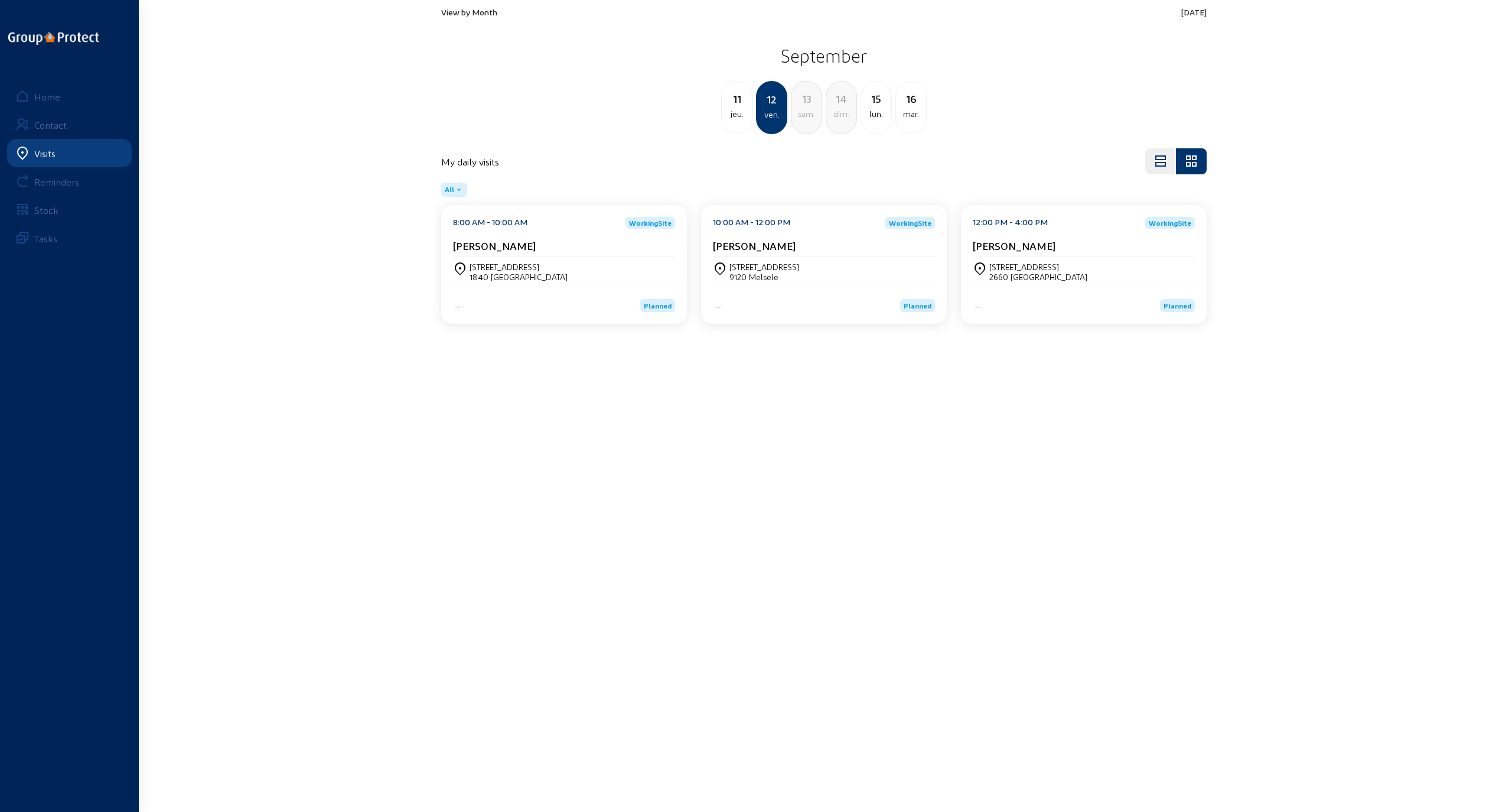
click at [305, 191] on div "1840 [GEOGRAPHIC_DATA]" at bounding box center [519, 277] width 98 height 10
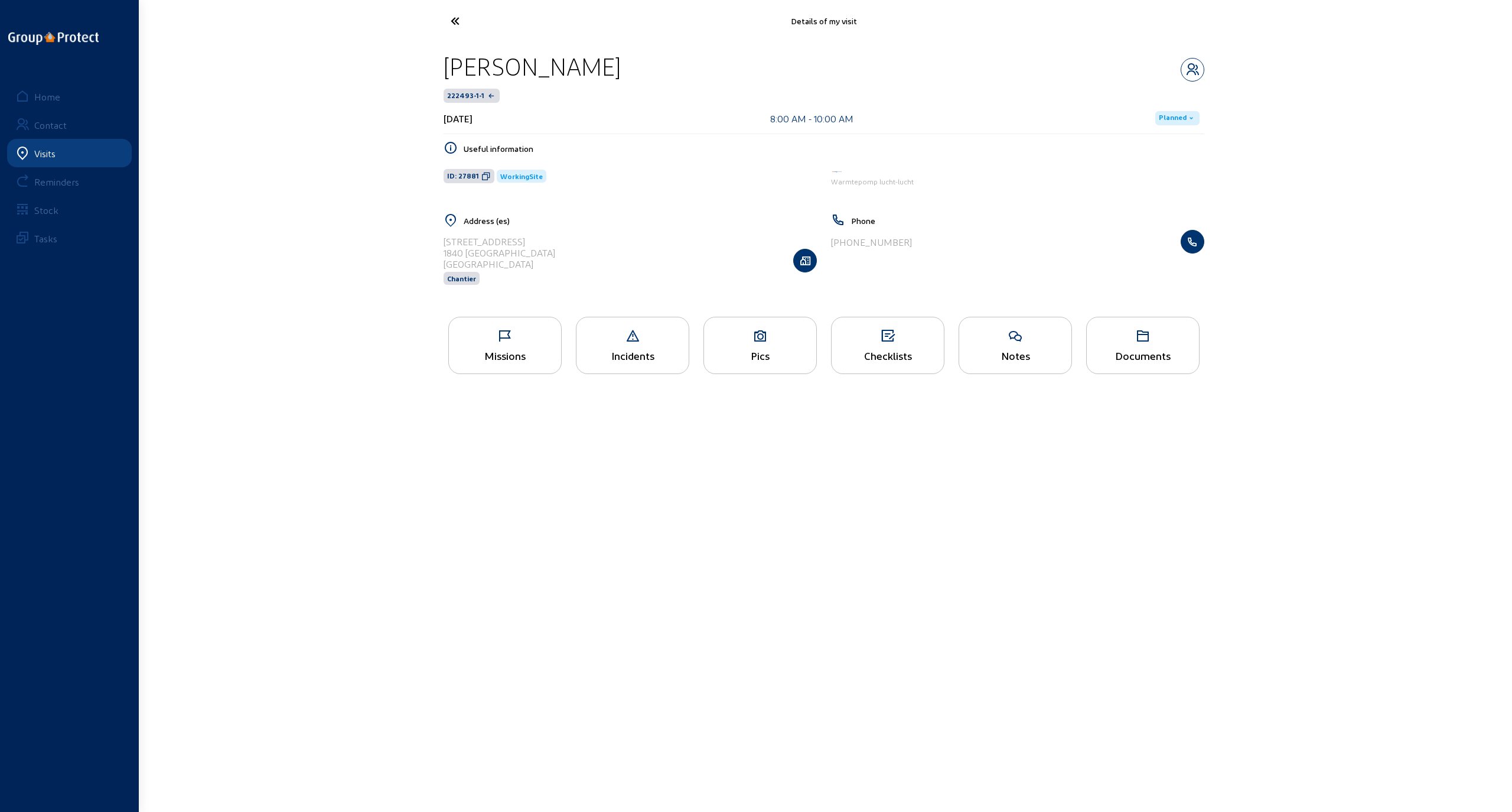
click at [305, 191] on div "Pics" at bounding box center [760, 345] width 113 height 57
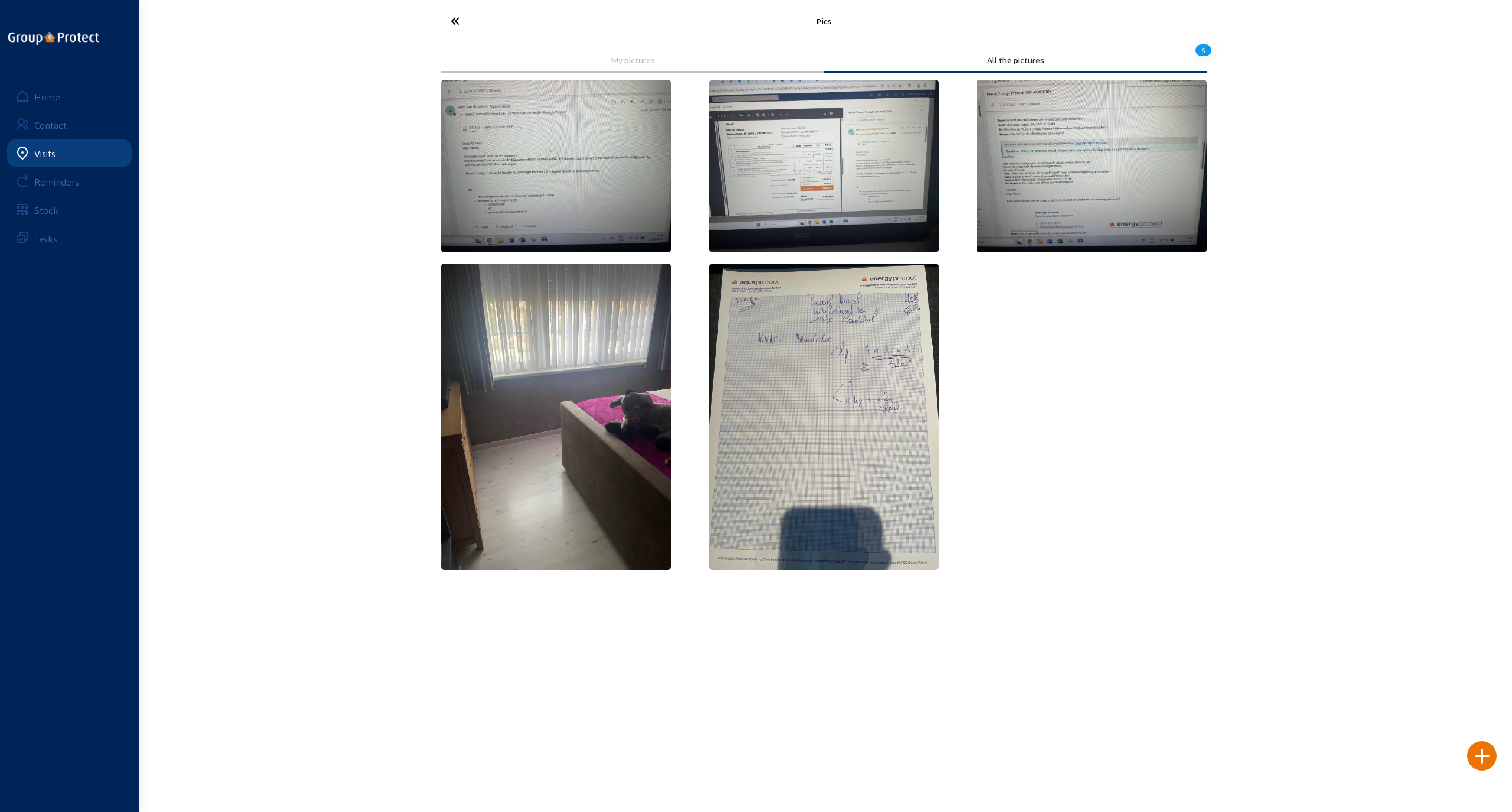
click at [305, 191] on div "Pics My pictures All the pictures 5 Home Contact Visits Reminders Stock Tasks" at bounding box center [756, 293] width 1512 height 587
click at [305, 20] on icon at bounding box center [499, 21] width 109 height 21
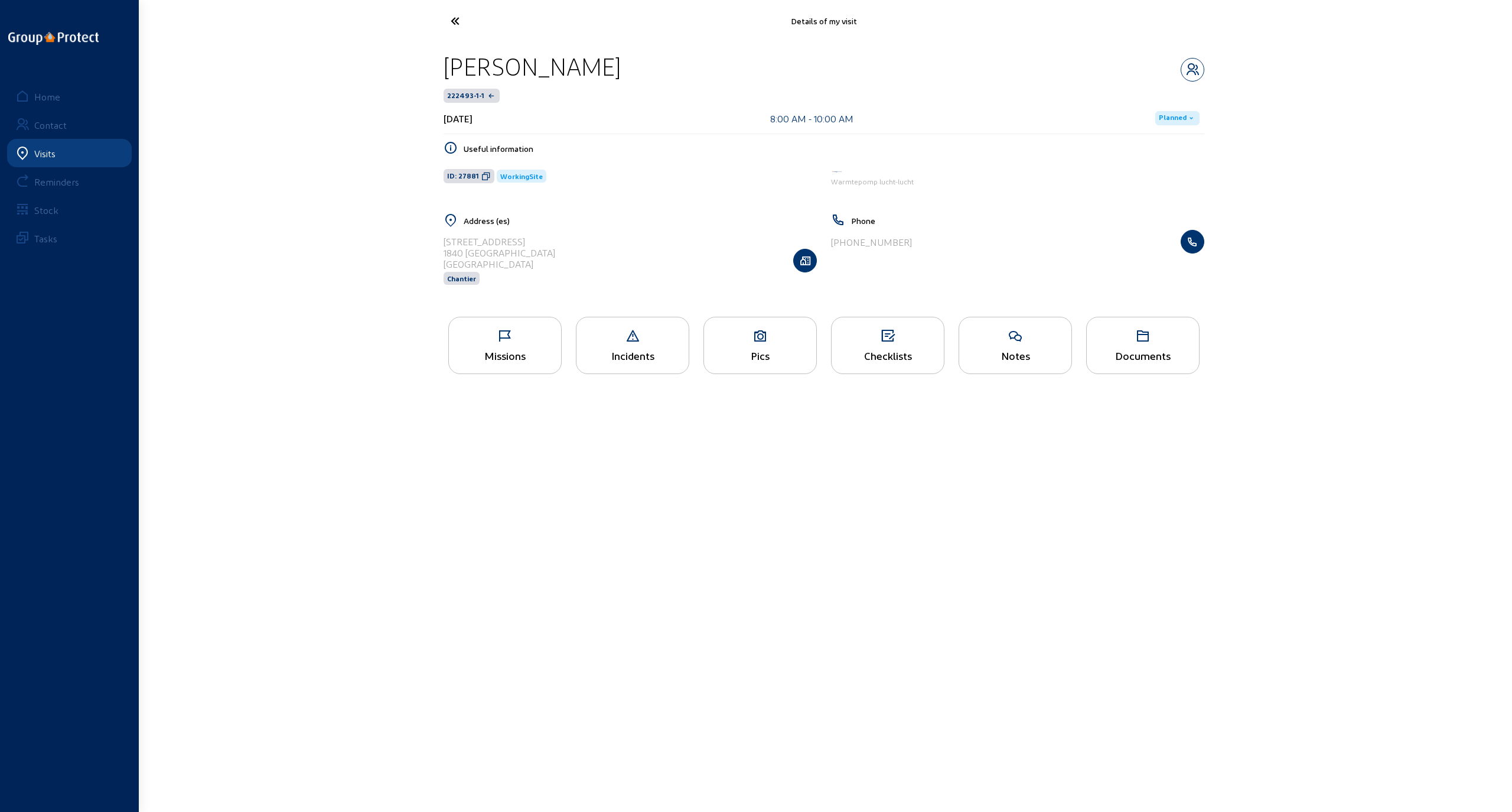
click at [305, 17] on icon at bounding box center [499, 21] width 109 height 21
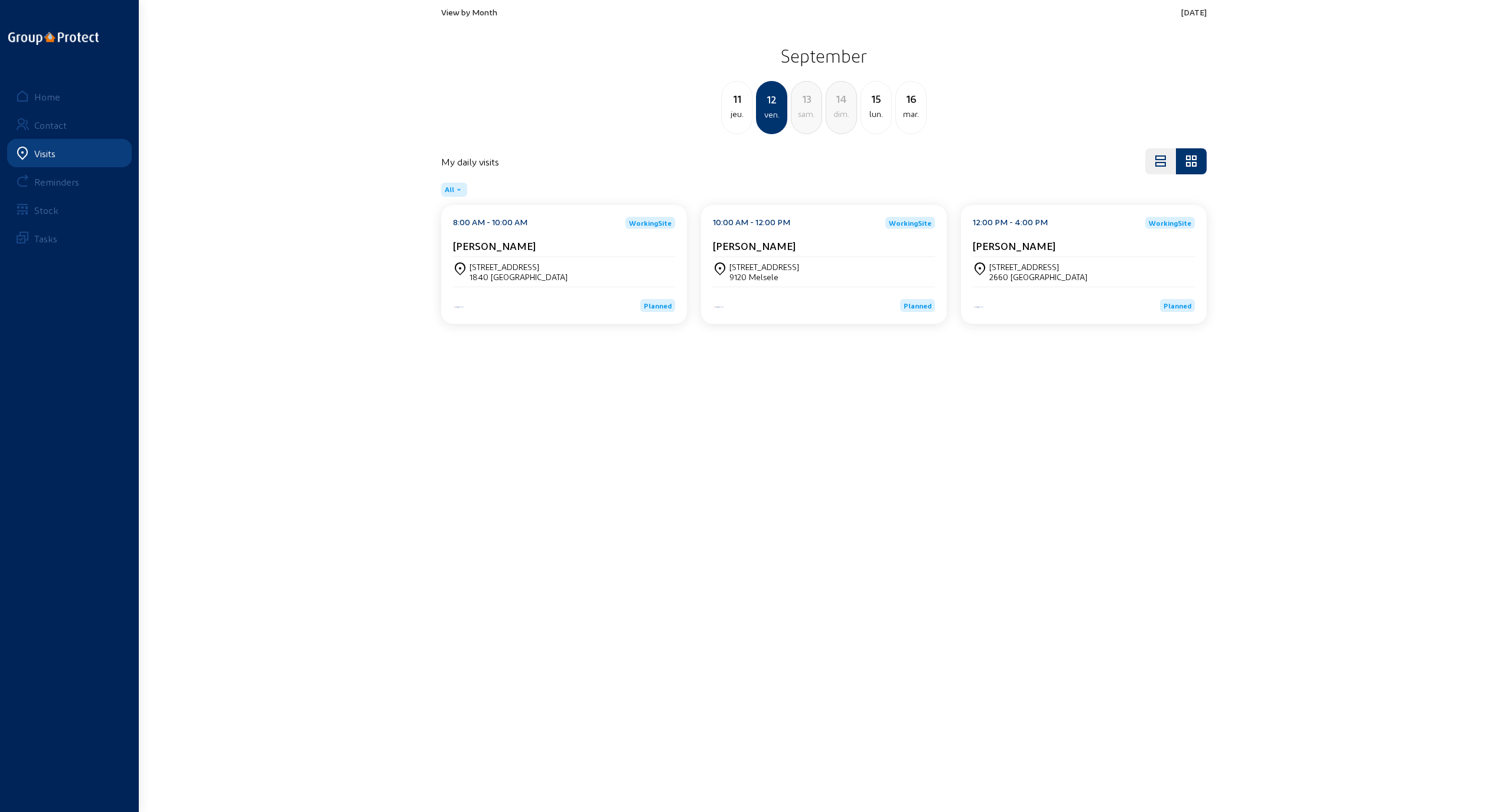
click at [305, 191] on div "[STREET_ADDRESS]" at bounding box center [1038, 267] width 98 height 10
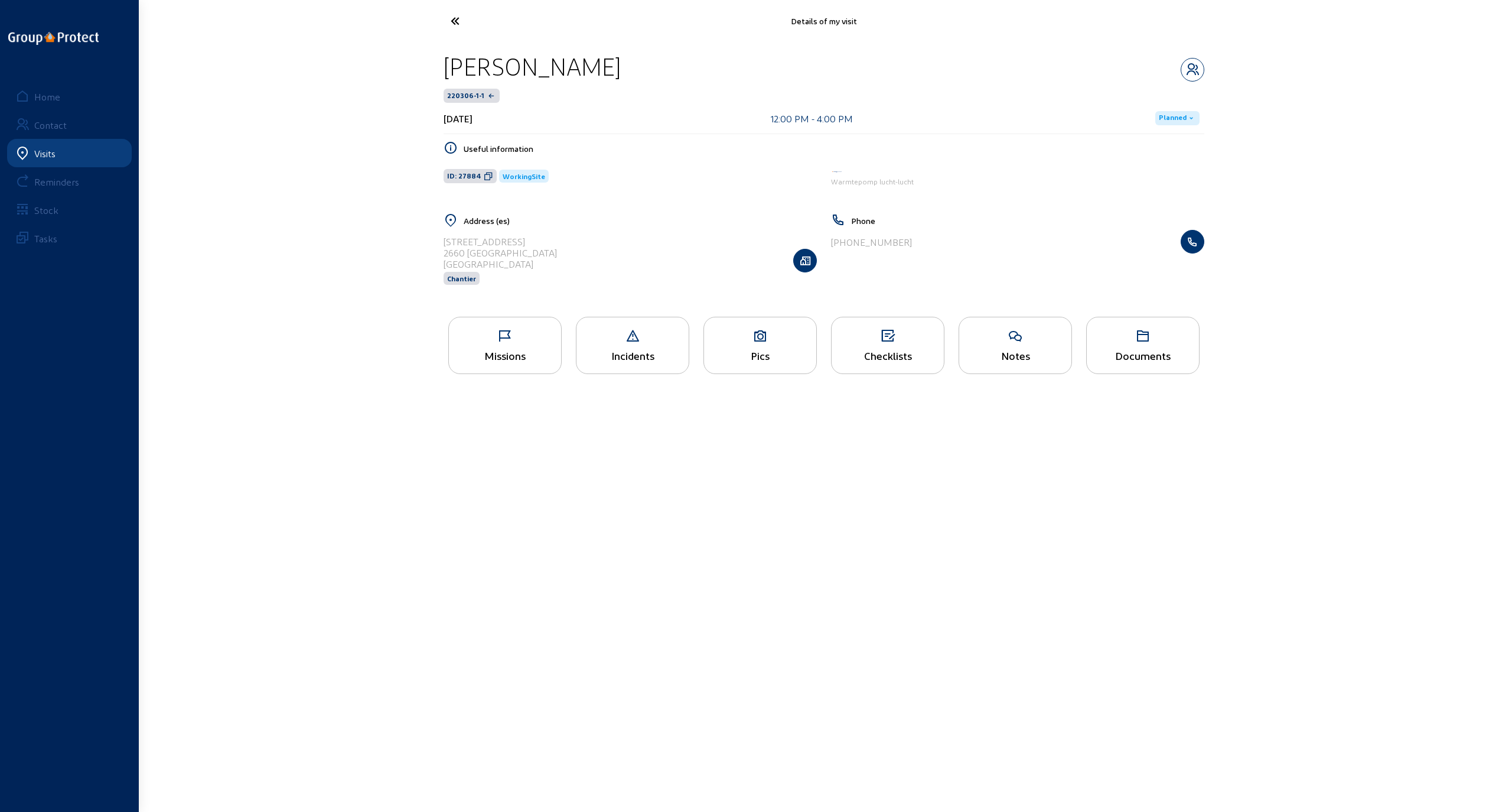
click at [305, 191] on icon at bounding box center [760, 336] width 112 height 14
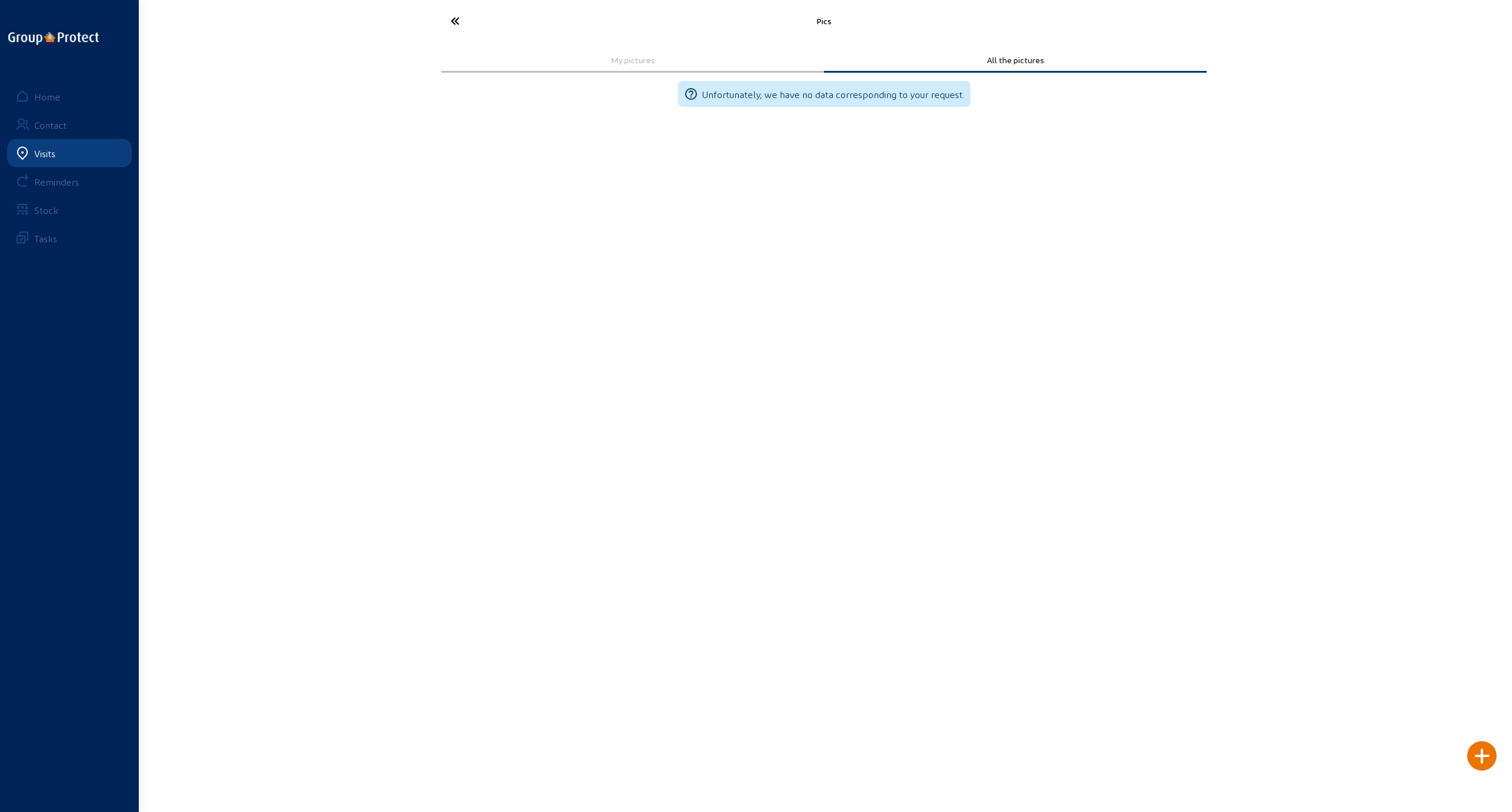
click at [305, 24] on icon at bounding box center [499, 21] width 109 height 21
